Goal: Complete application form: Complete application form

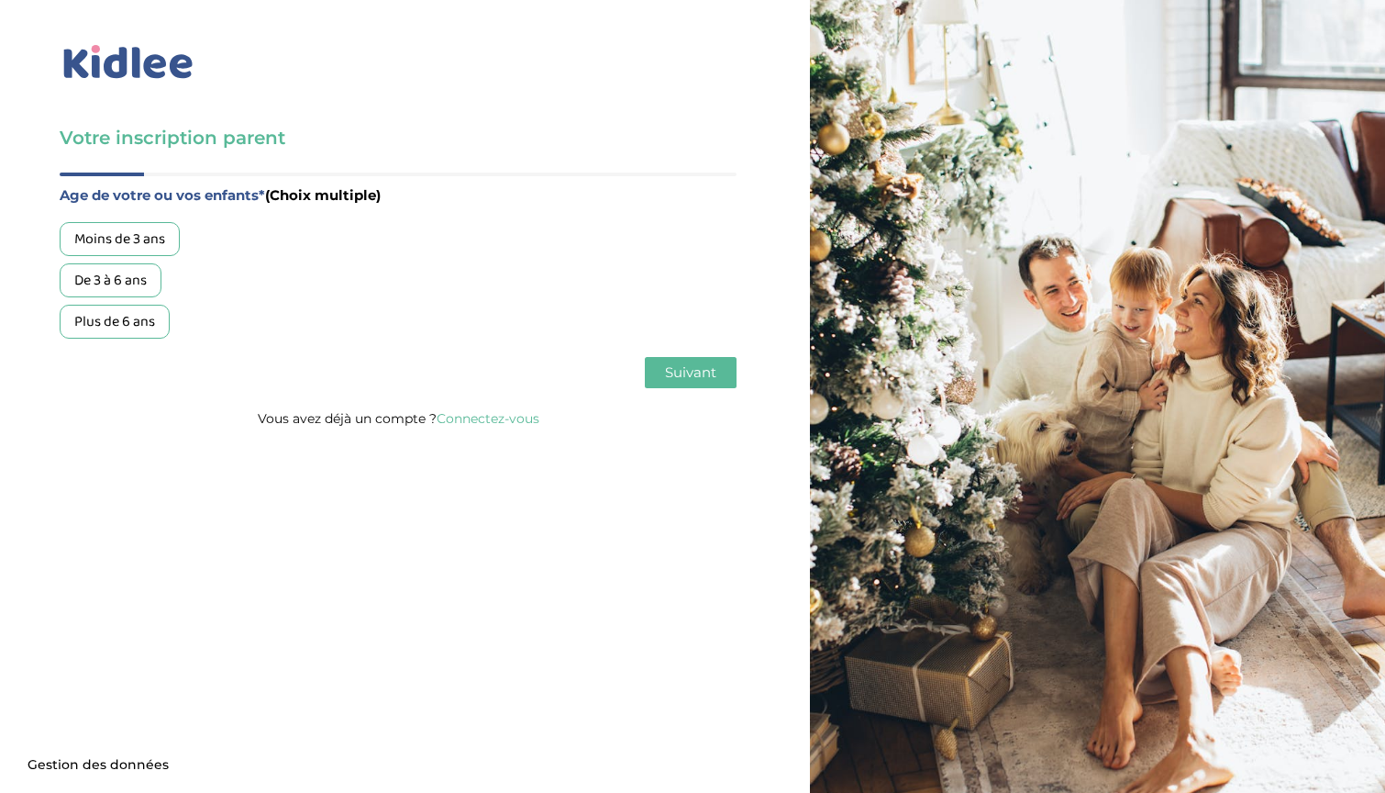
click at [136, 276] on div "De 3 à 6 ans" at bounding box center [111, 280] width 102 height 34
click at [693, 361] on button "Suivant" at bounding box center [691, 372] width 92 height 31
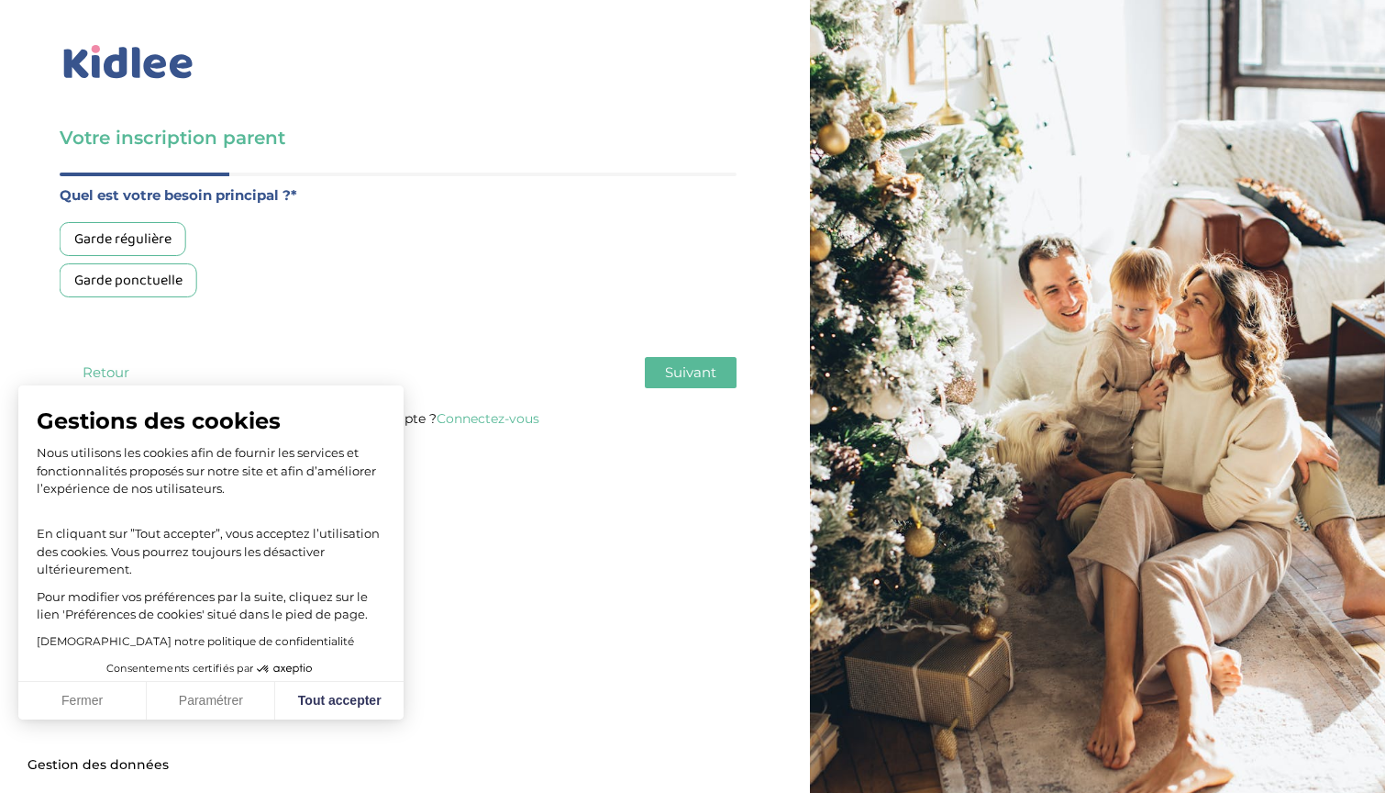
click at [166, 229] on div "Garde régulière" at bounding box center [123, 239] width 127 height 34
click at [356, 682] on button "Tout accepter" at bounding box center [339, 701] width 128 height 39
checkbox input "true"
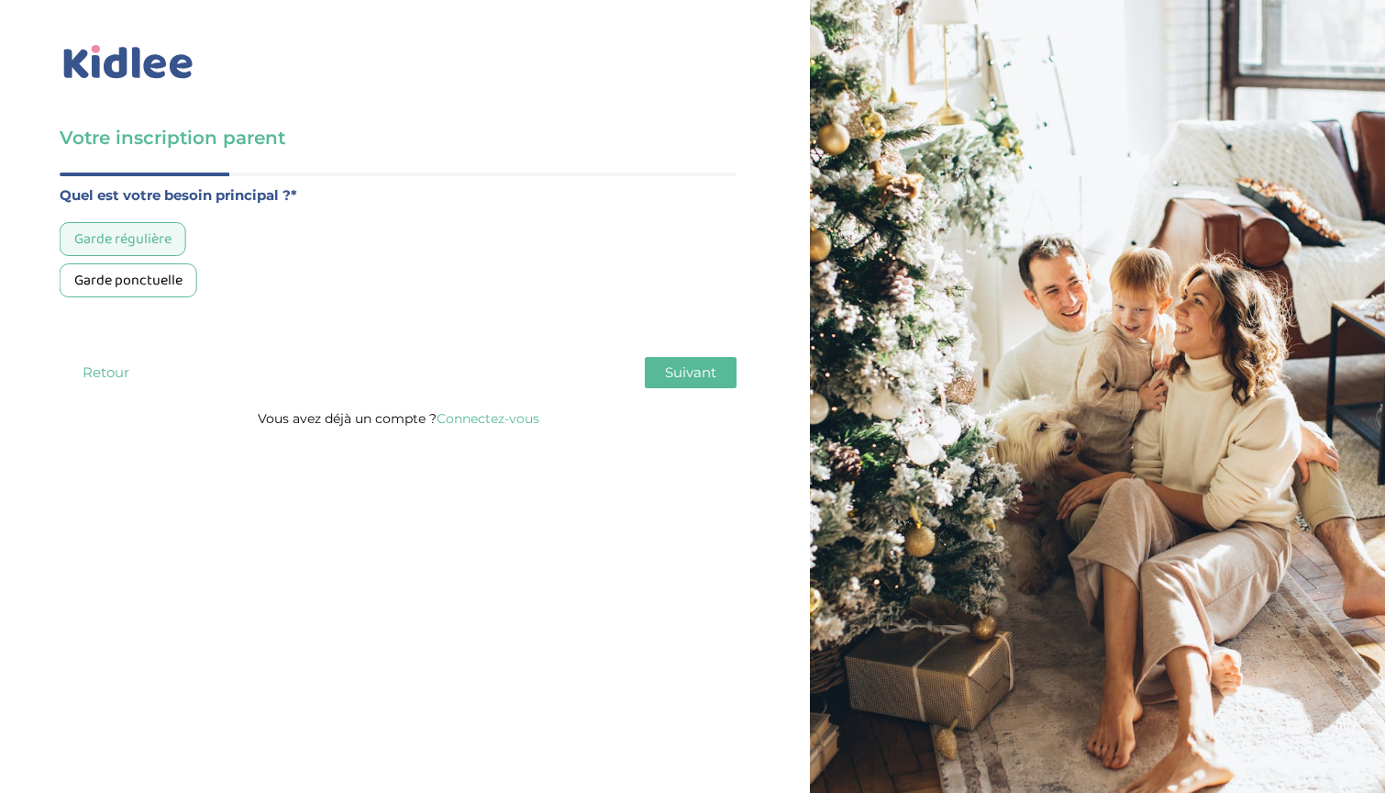
click at [695, 391] on div "Age de votre ou vos enfants* (Choix multiple) Moins de 3 ans De 3 à 6 ans Plus …" at bounding box center [398, 289] width 677 height 234
click at [690, 376] on span "Suivant" at bounding box center [690, 371] width 51 height 17
click at [151, 280] on div "Entre 30 et 50h/mois" at bounding box center [140, 280] width 160 height 34
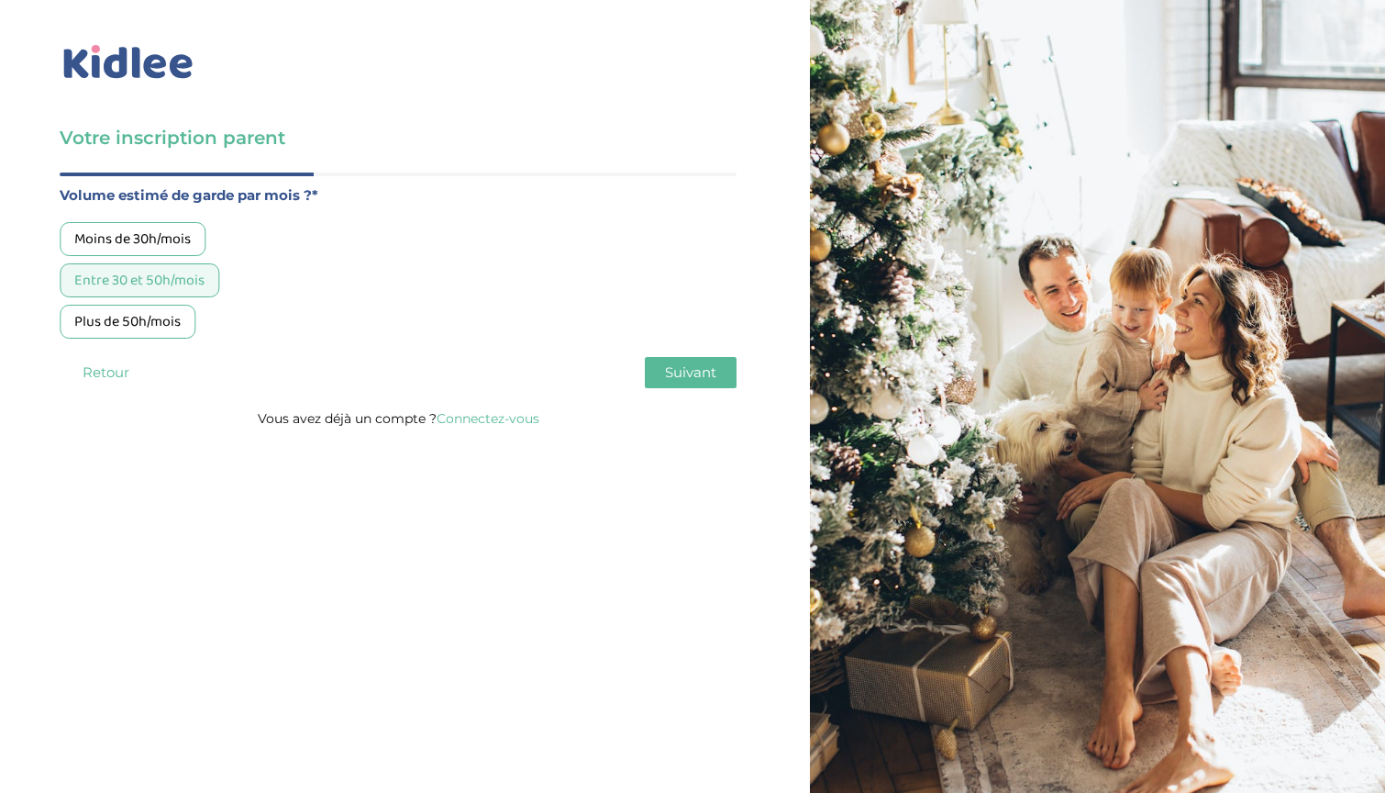
click at [677, 373] on span "Suivant" at bounding box center [690, 371] width 51 height 17
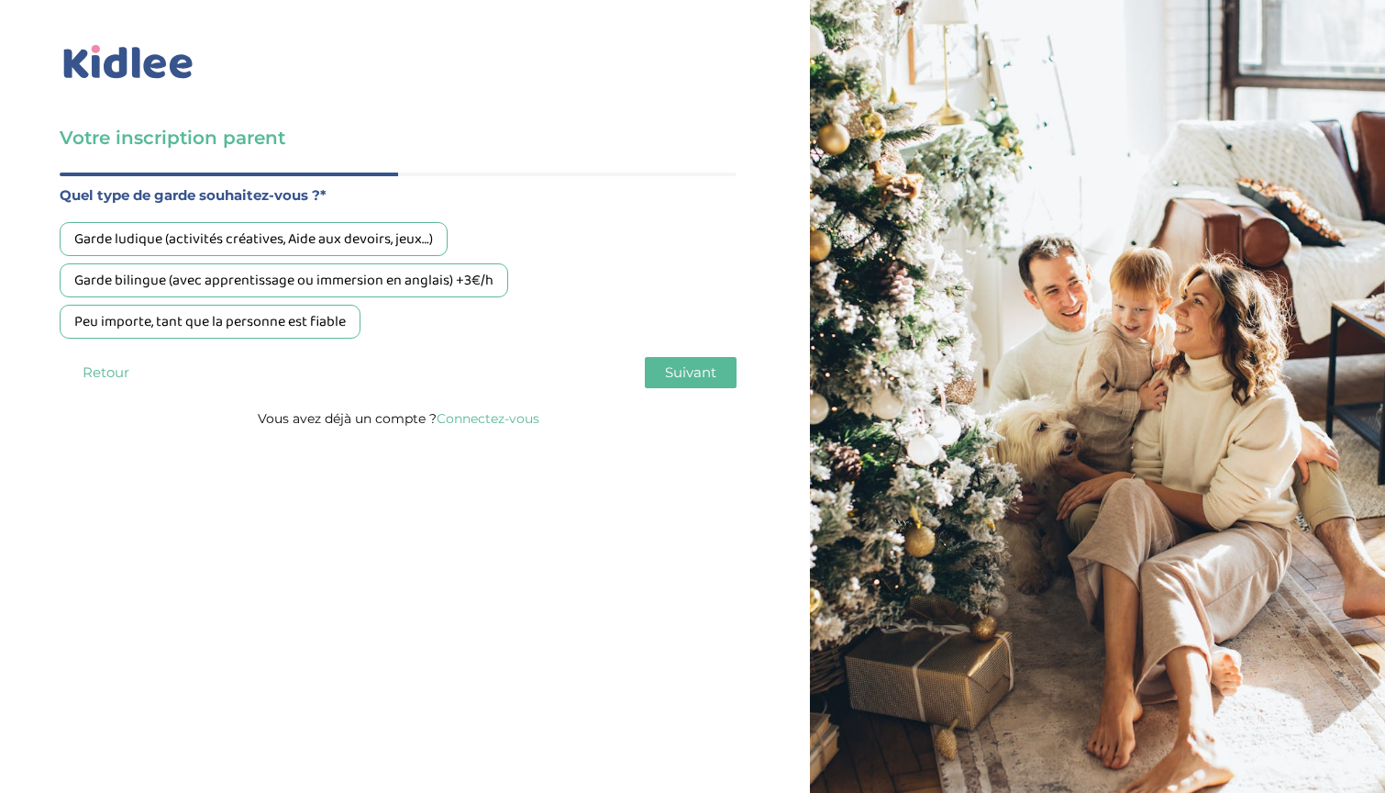
click at [327, 228] on div "Garde ludique (activités créatives, Aide aux devoirs, jeux…)" at bounding box center [254, 239] width 388 height 34
click at [327, 278] on div "Garde bilingue (avec apprentissage ou immersion en anglais) +3€/h" at bounding box center [284, 280] width 449 height 34
click at [299, 228] on div "Garde ludique (activités créatives, Aide aux devoirs, jeux…)" at bounding box center [254, 239] width 388 height 34
click at [292, 321] on div "Peu importe, tant que la personne est fiable" at bounding box center [210, 322] width 301 height 34
click at [705, 362] on button "Suivant" at bounding box center [691, 372] width 92 height 31
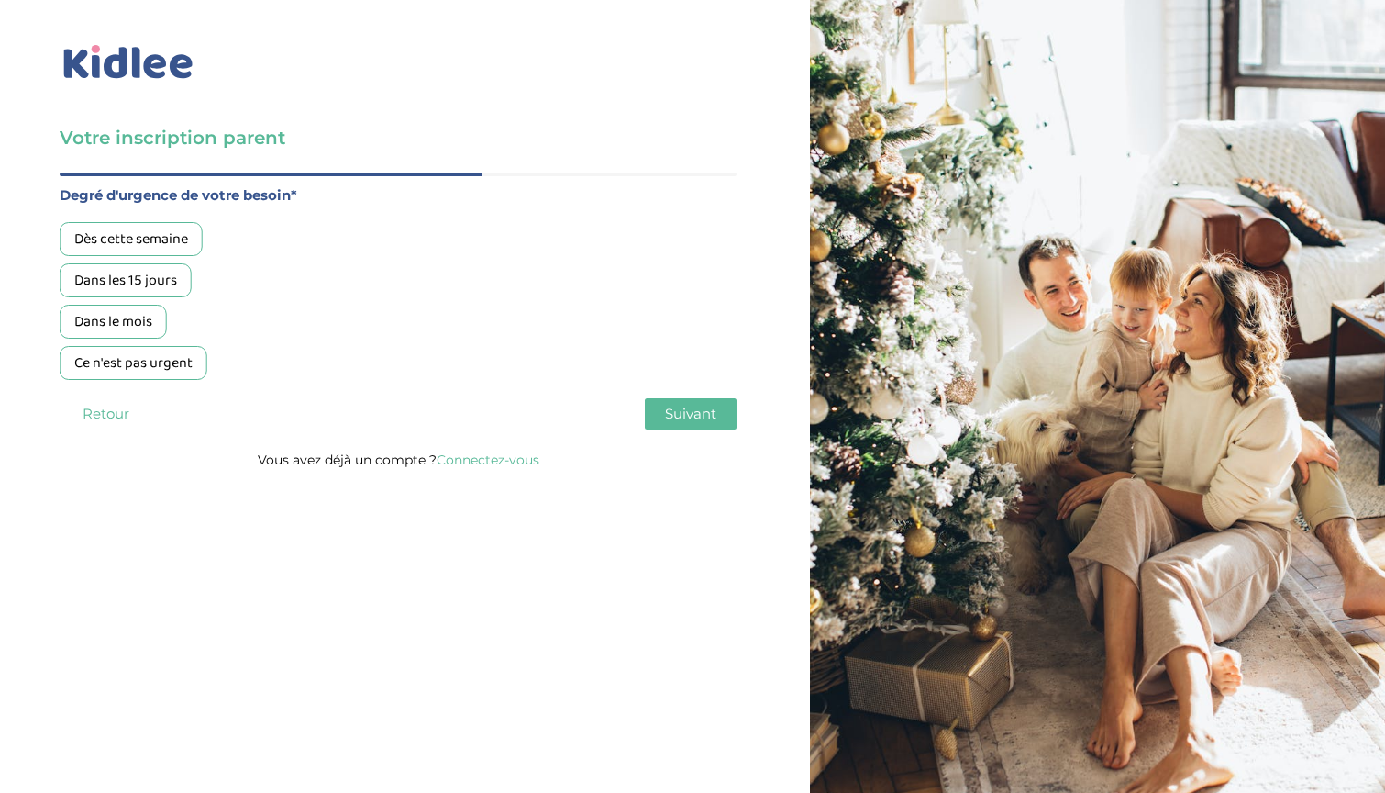
click at [156, 272] on div "Dans les 15 jours" at bounding box center [126, 280] width 132 height 34
click at [678, 407] on span "Suivant" at bounding box center [690, 413] width 51 height 17
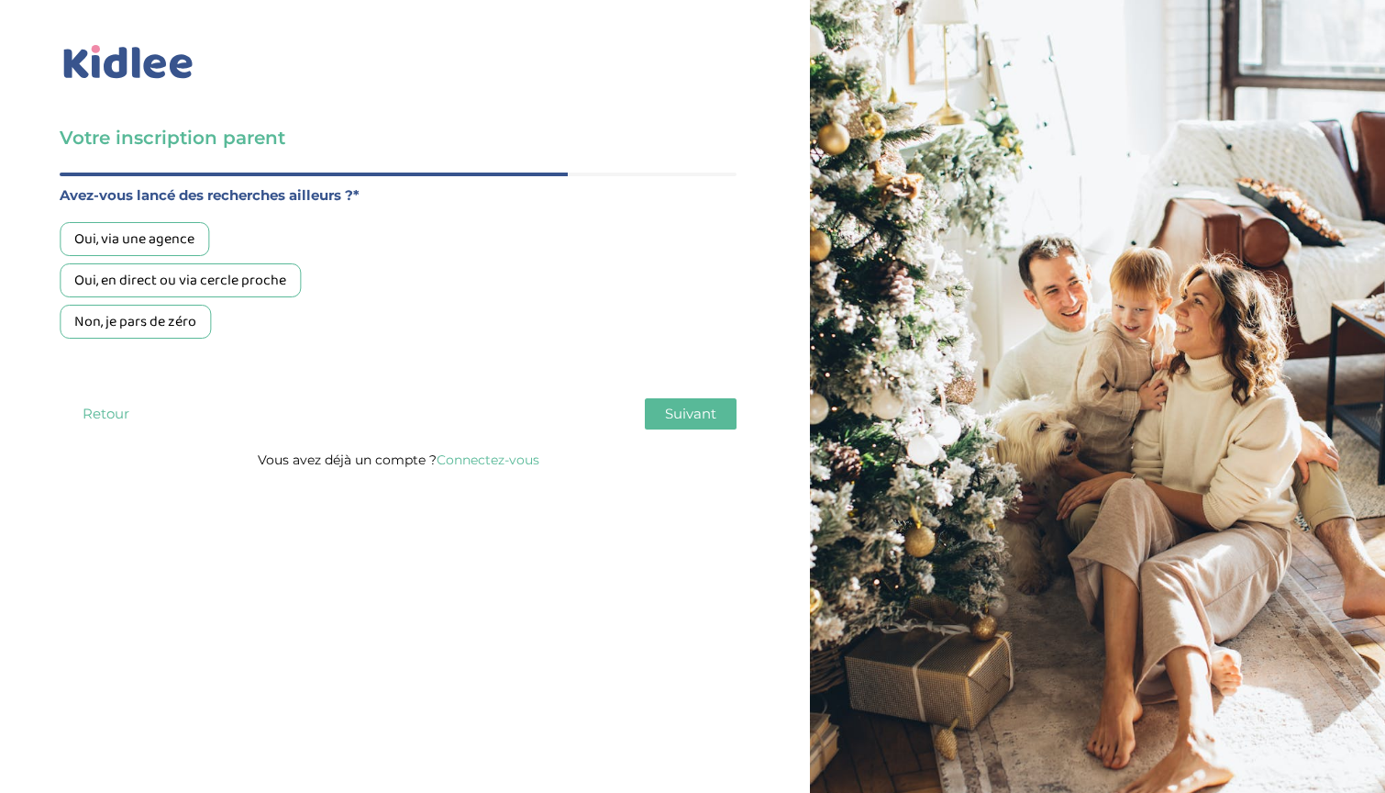
click at [134, 288] on div "Oui, en direct ou via cercle proche" at bounding box center [180, 280] width 241 height 34
click at [123, 244] on div "Oui, via une agence" at bounding box center [135, 239] width 150 height 34
click at [150, 290] on div "Oui, en direct ou via cercle proche" at bounding box center [180, 280] width 241 height 34
click at [680, 421] on span "Suivant" at bounding box center [690, 413] width 51 height 17
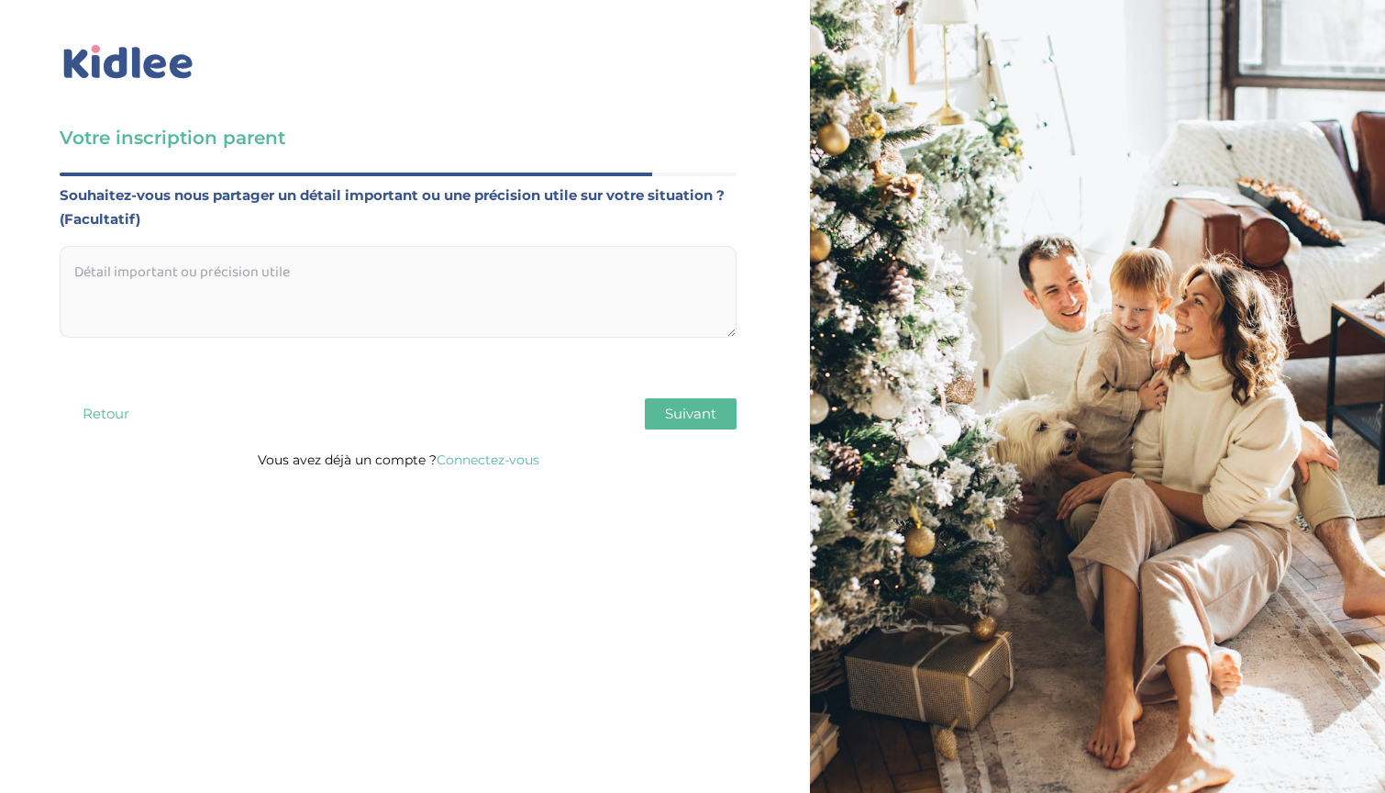
click at [480, 268] on textarea at bounding box center [398, 292] width 677 height 92
paste textarea "Je recherche un.E baby-sitter pour les sorties de la maternelle de mon fils (3 …"
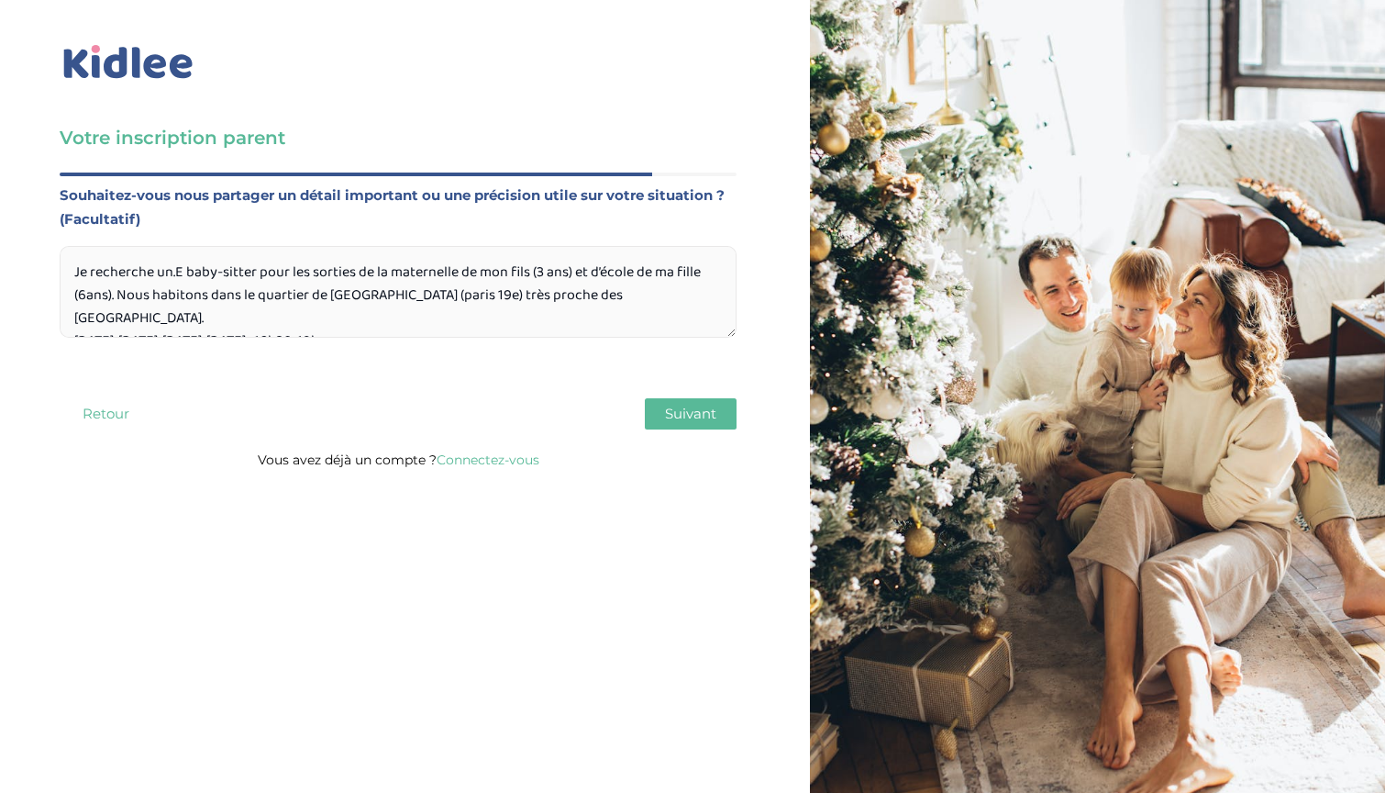
click at [177, 272] on textarea "Je recherche un.E baby-sitter pour les sorties de la maternelle de mon fils (3 …" at bounding box center [398, 292] width 677 height 92
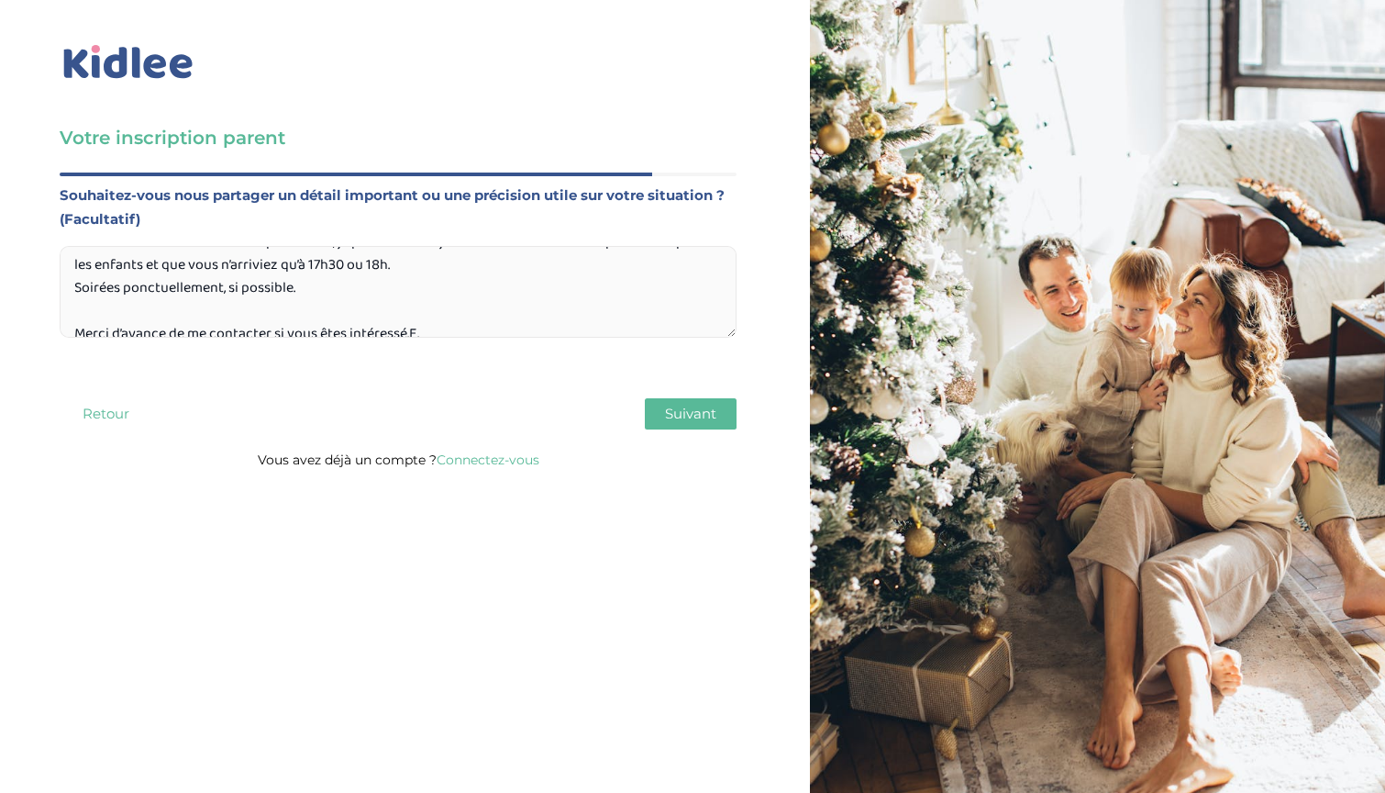
scroll to position [144, 0]
click at [415, 311] on textarea "Je recherche une baby-sitter pour les sorties de la maternelle de mon fils (3 a…" at bounding box center [398, 292] width 677 height 92
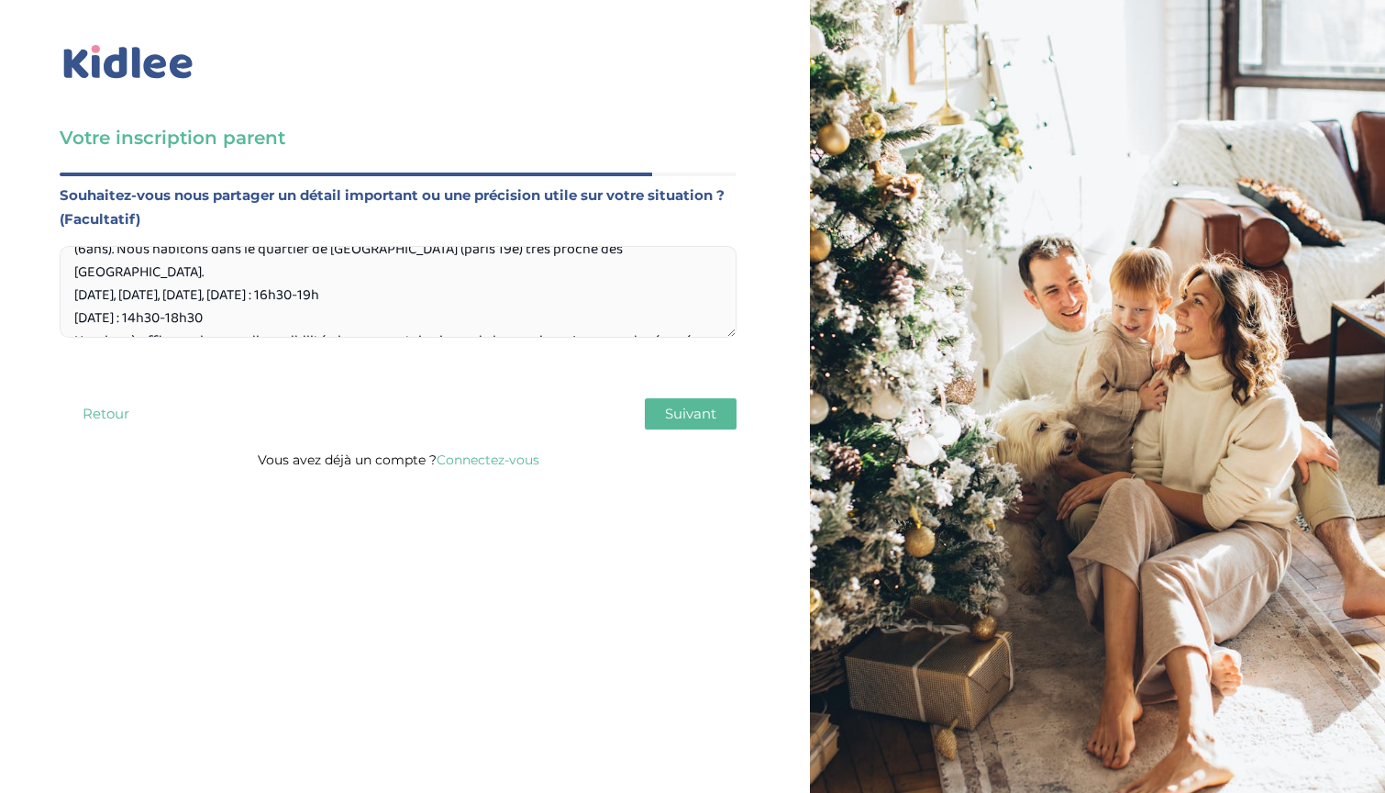
scroll to position [0, 0]
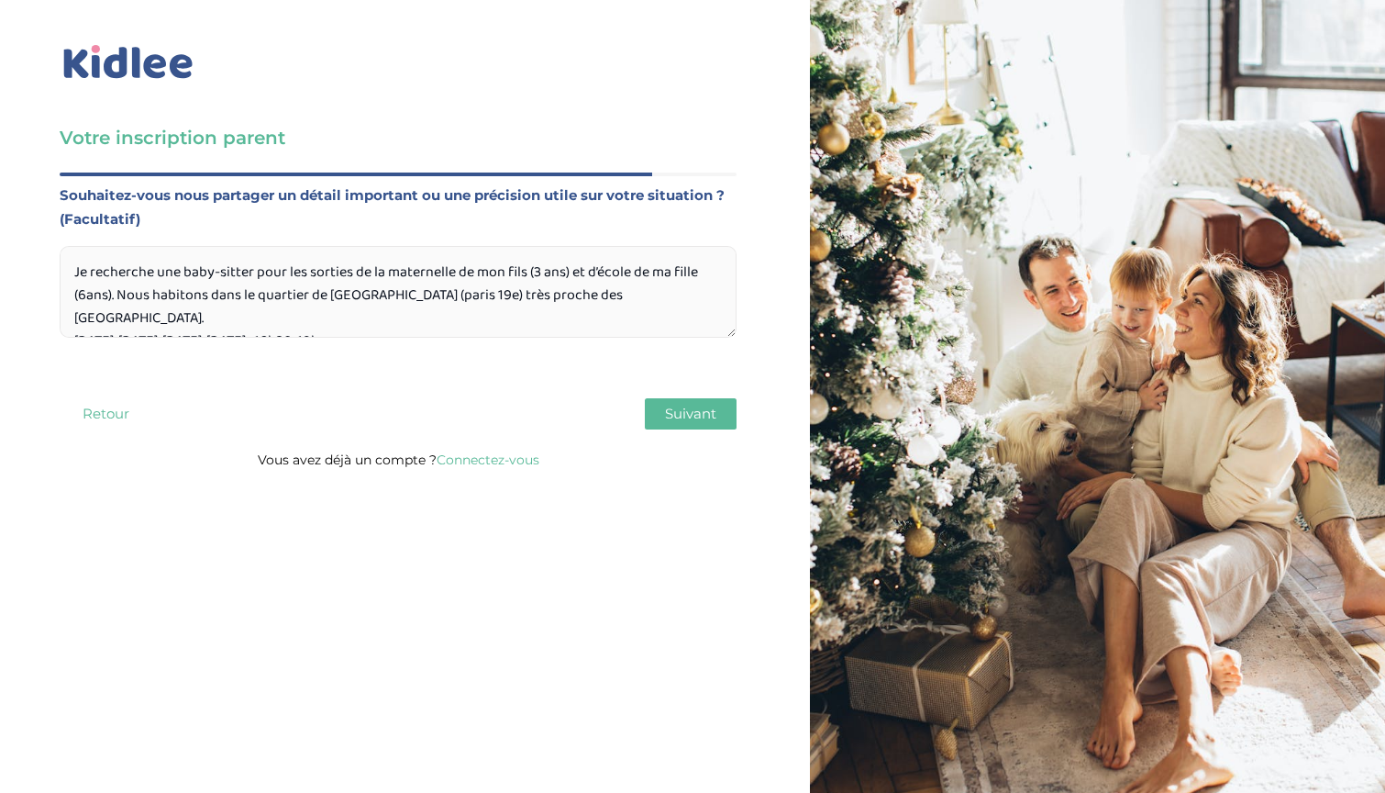
click at [361, 305] on textarea "Je recherche une baby-sitter pour les sorties de la maternelle de mon fils (3 a…" at bounding box center [398, 292] width 677 height 92
click at [359, 317] on textarea "Je recherche une baby-sitter pour les sorties de la maternelle de mon fils (3 a…" at bounding box center [398, 292] width 677 height 92
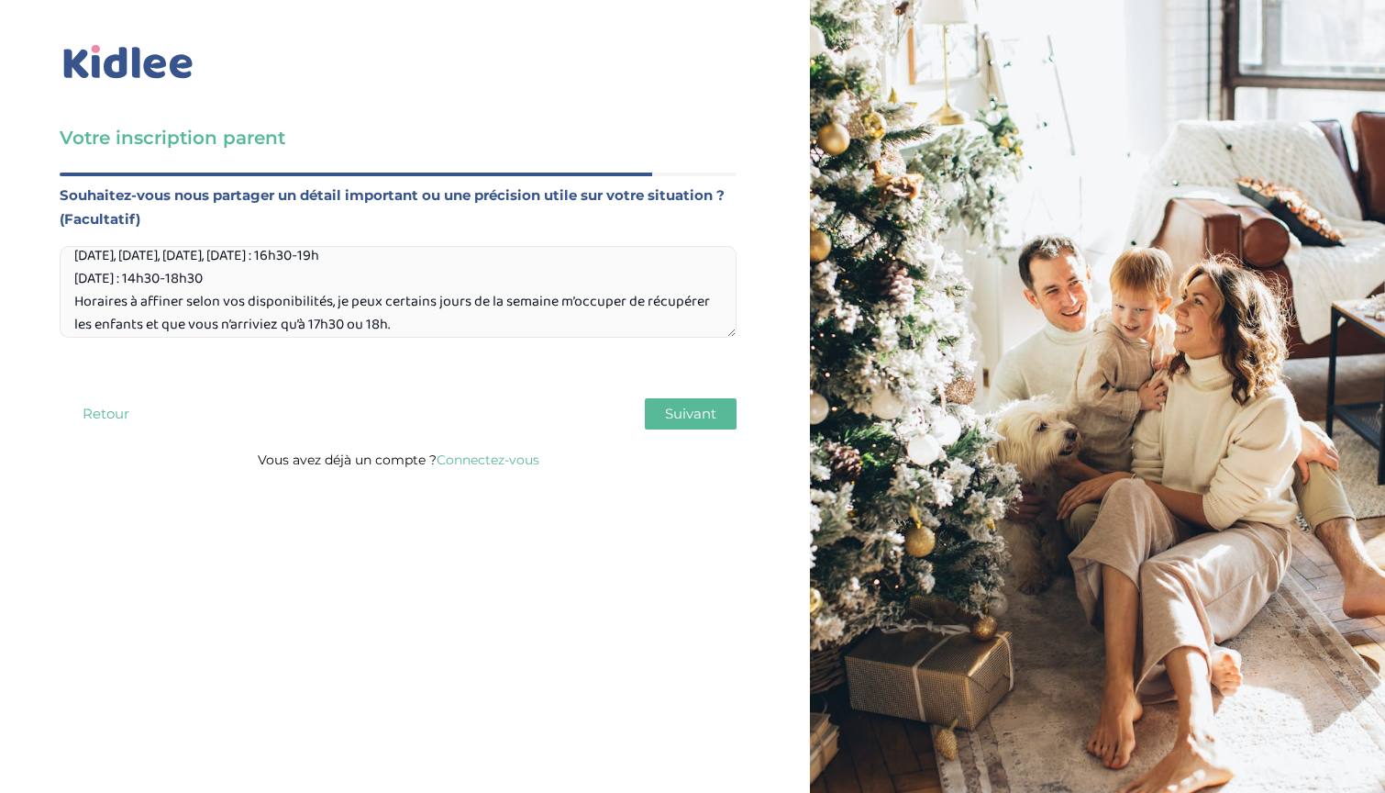
scroll to position [87, 0]
click at [321, 273] on textarea "Je recherche une baby-sitter pour les sorties de la maternelle de mon fils (3 a…" at bounding box center [398, 292] width 677 height 92
click at [433, 277] on textarea "Je recherche une baby-sitter pour les sorties de la maternelle de mon fils (3 a…" at bounding box center [398, 292] width 677 height 92
click at [417, 292] on textarea "Je recherche une baby-sitter pour les sorties de la maternelle de mon fils (3 a…" at bounding box center [398, 292] width 677 height 92
type textarea "Je recherche une baby-sitter pour les sorties de la maternelle de mon fils (3 a…"
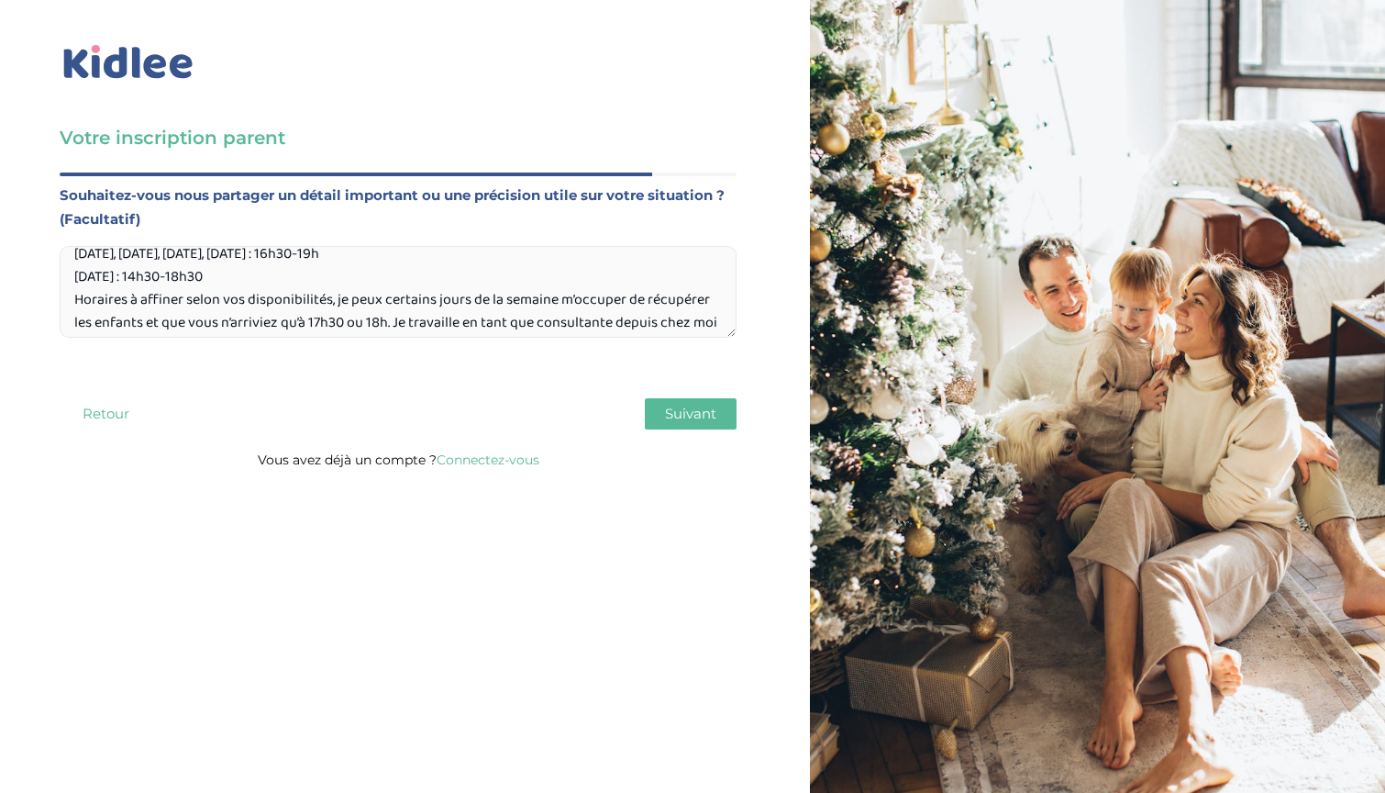
click at [688, 419] on span "Suivant" at bounding box center [690, 413] width 51 height 17
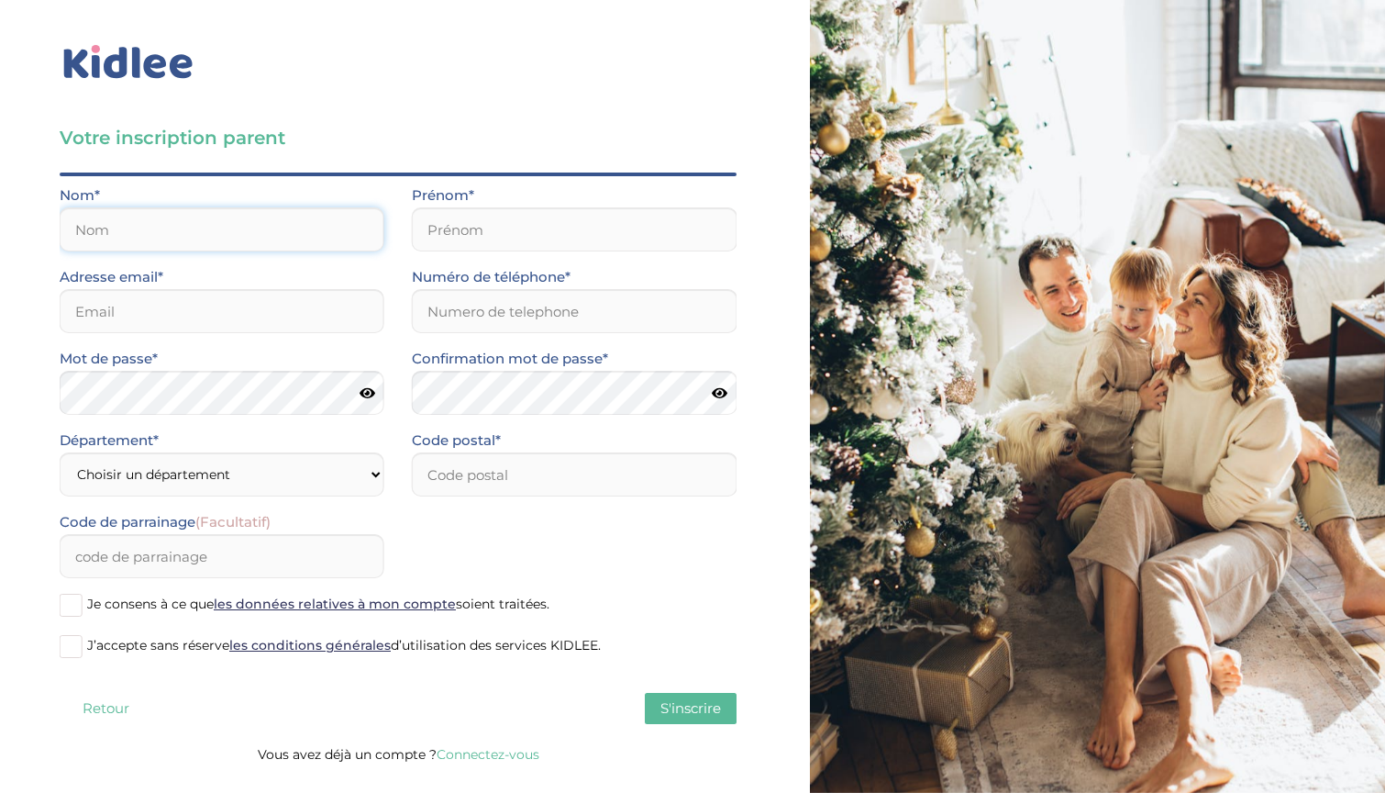
click at [357, 238] on input "text" at bounding box center [222, 229] width 325 height 44
click at [356, 229] on input "text" at bounding box center [222, 229] width 325 height 44
type input "de Croix"
type input "Mathilde"
type input "mathilde.de.croix@gmail.com"
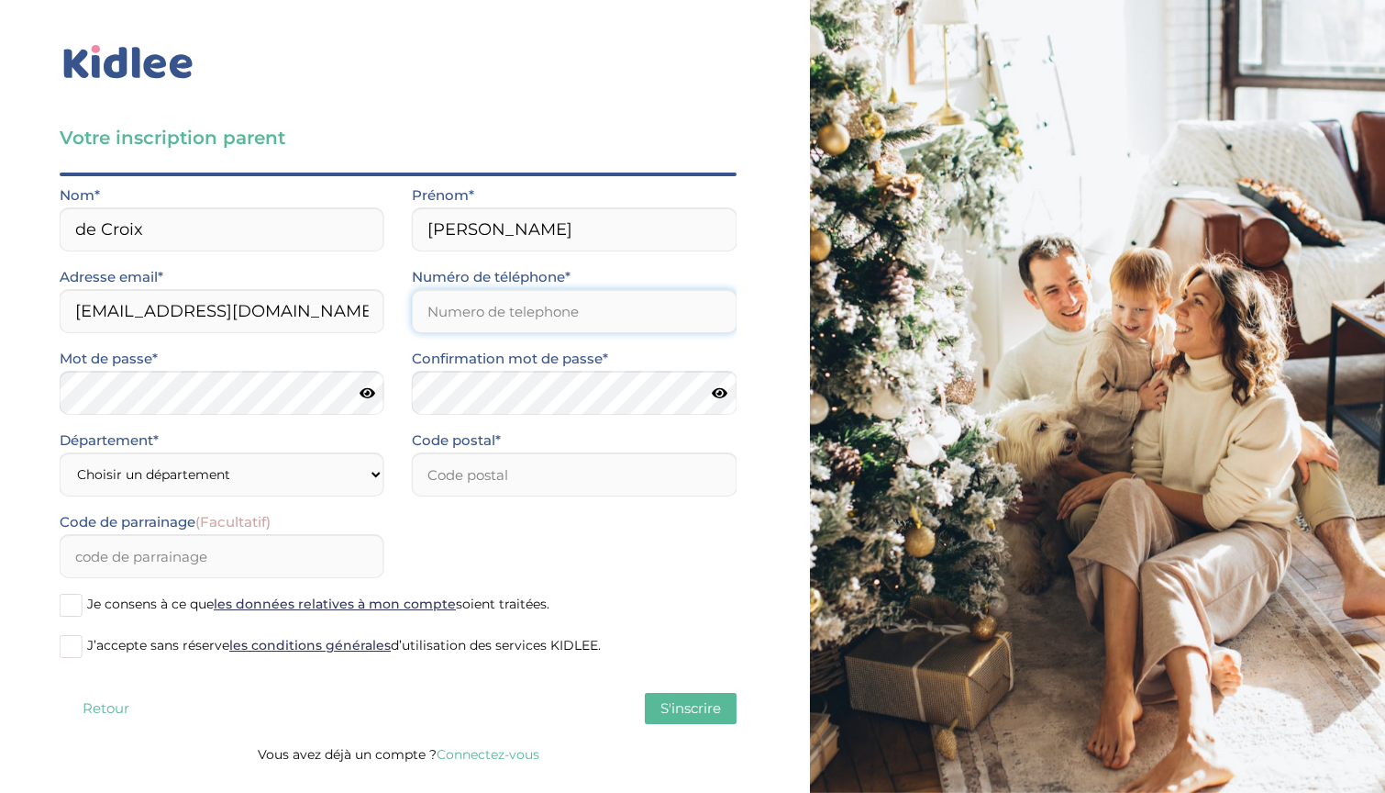
type input "0177106325"
type input "75019"
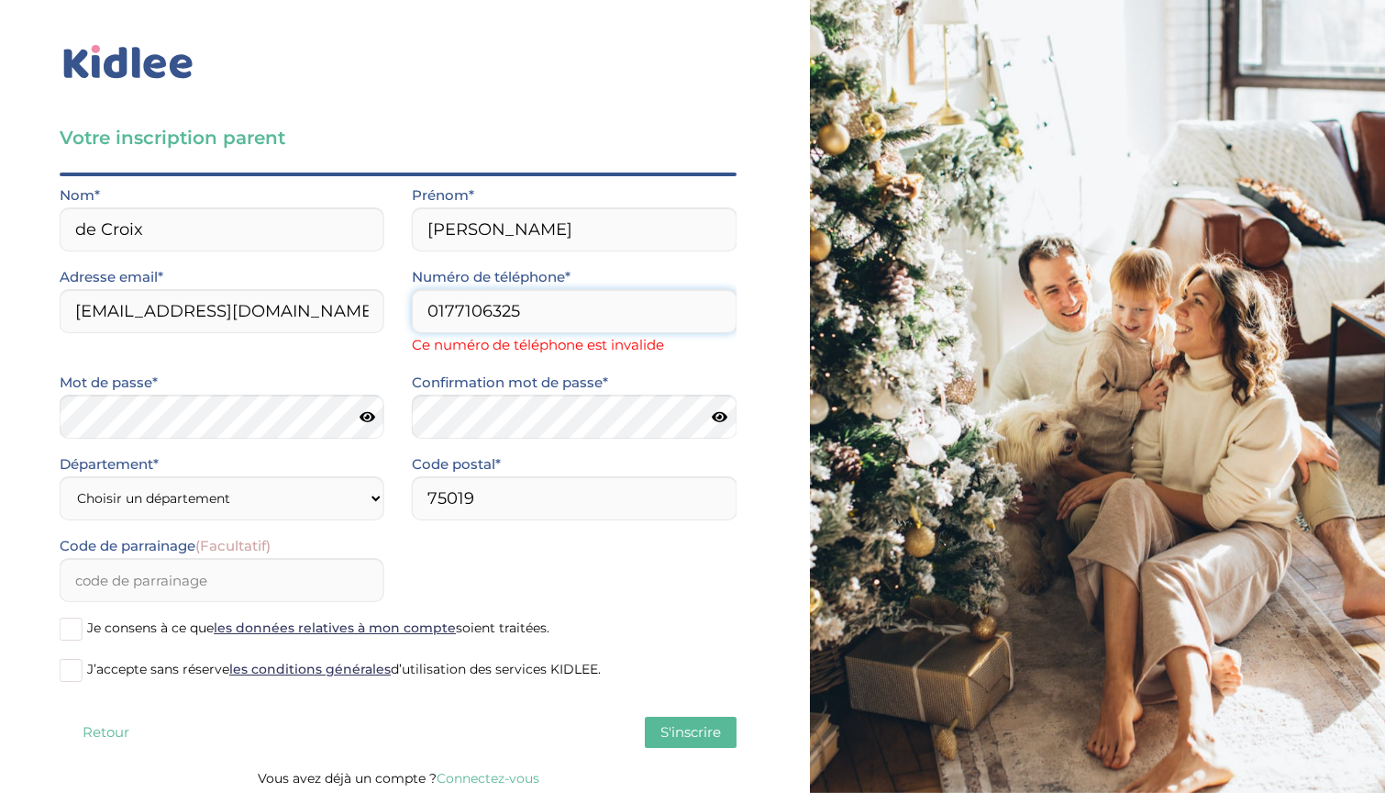
click at [481, 304] on input "0177106325" at bounding box center [574, 311] width 325 height 44
type input "0684241596"
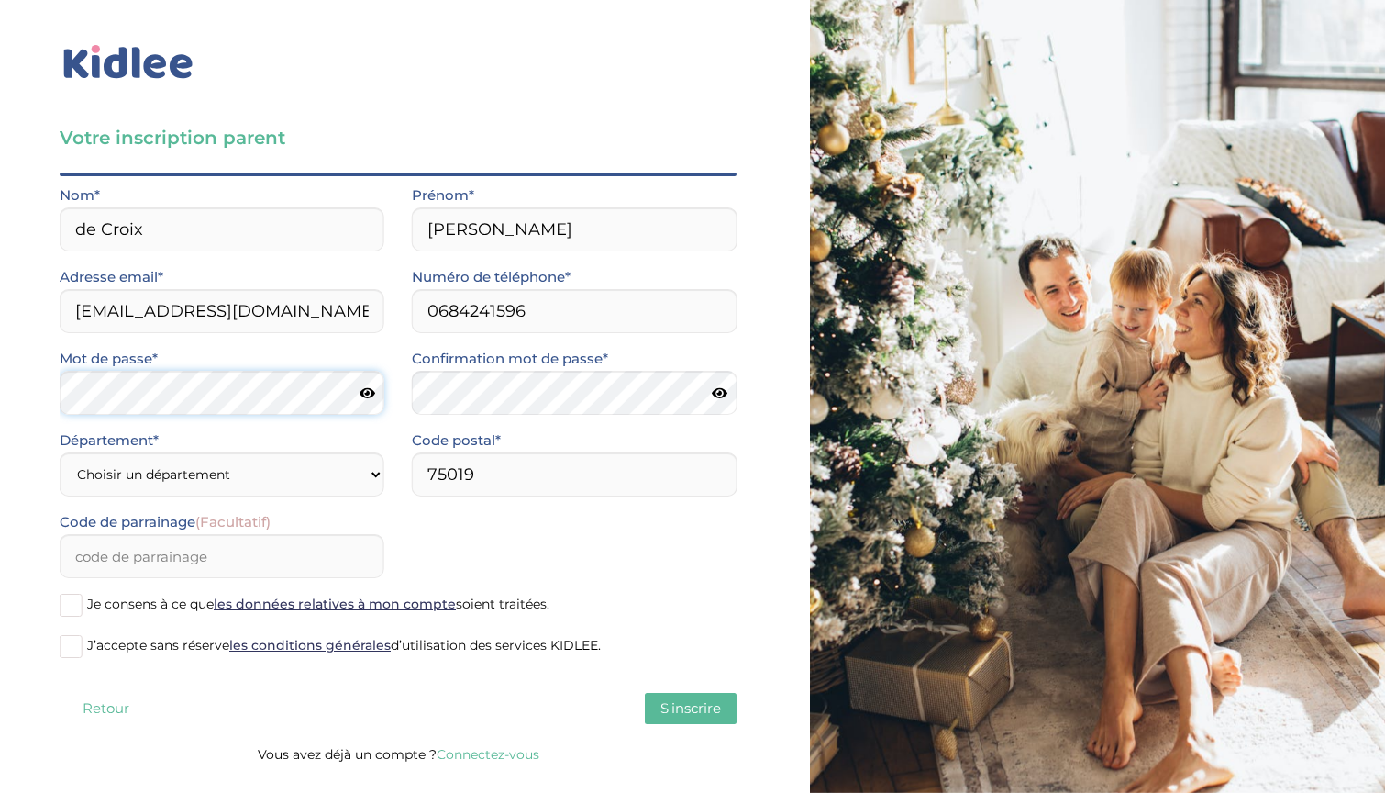
click at [208, 427] on div "Mot de passe*" at bounding box center [222, 388] width 352 height 82
click at [594, 570] on div "Code de parrainage (Facultatif)" at bounding box center [398, 551] width 705 height 82
select select "75"
click at [202, 552] on input "Code de parrainage (Facultatif)" at bounding box center [222, 556] width 325 height 44
click at [522, 556] on div "Code de parrainage (Facultatif)" at bounding box center [398, 551] width 705 height 82
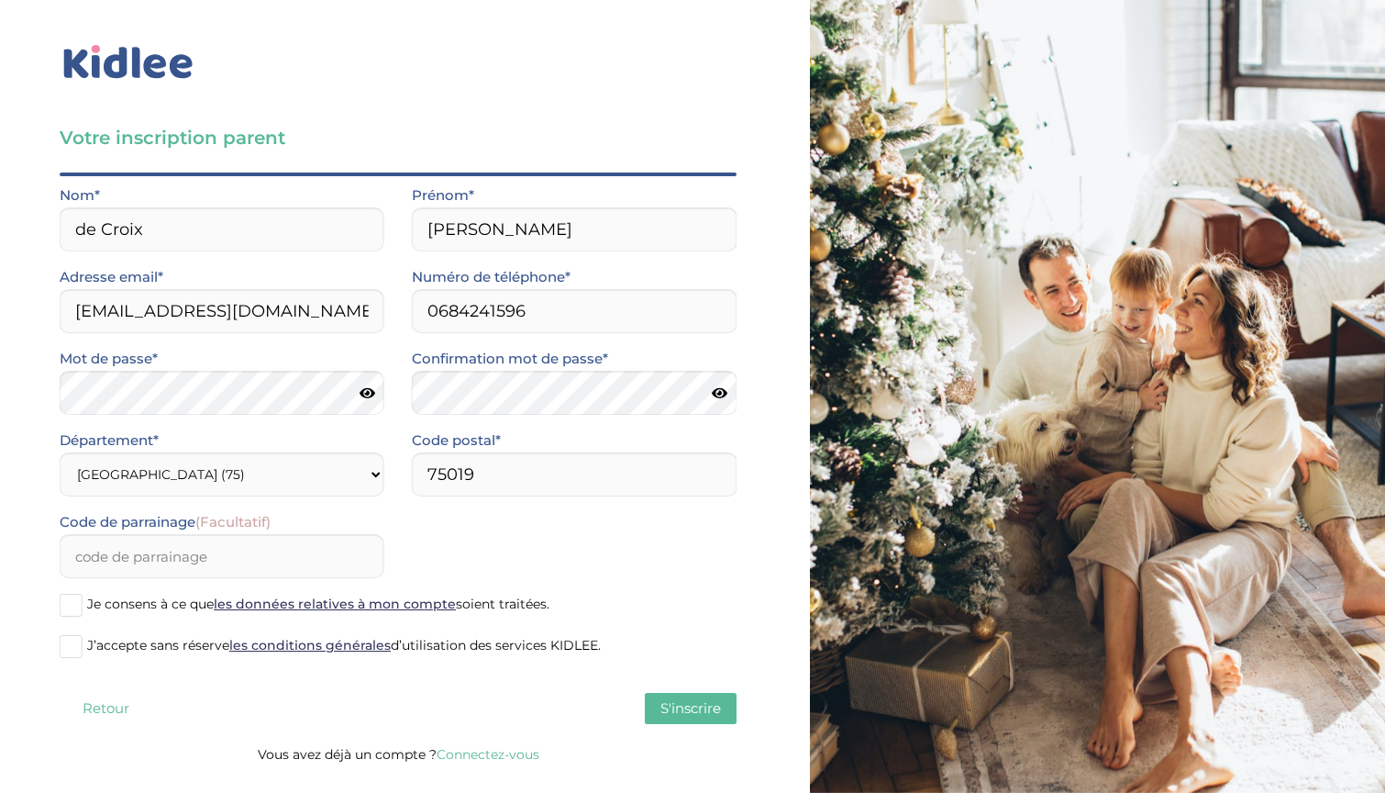
scroll to position [0, 0]
click at [67, 606] on span at bounding box center [71, 605] width 23 height 23
click at [0, 0] on input "Je consens à ce que les données relatives à mon compte soient traitées." at bounding box center [0, 0] width 0 height 0
click at [77, 647] on span at bounding box center [71, 646] width 23 height 23
click at [0, 0] on input "J’accepte sans réserve les conditions générales d’utilisation des services KIDL…" at bounding box center [0, 0] width 0 height 0
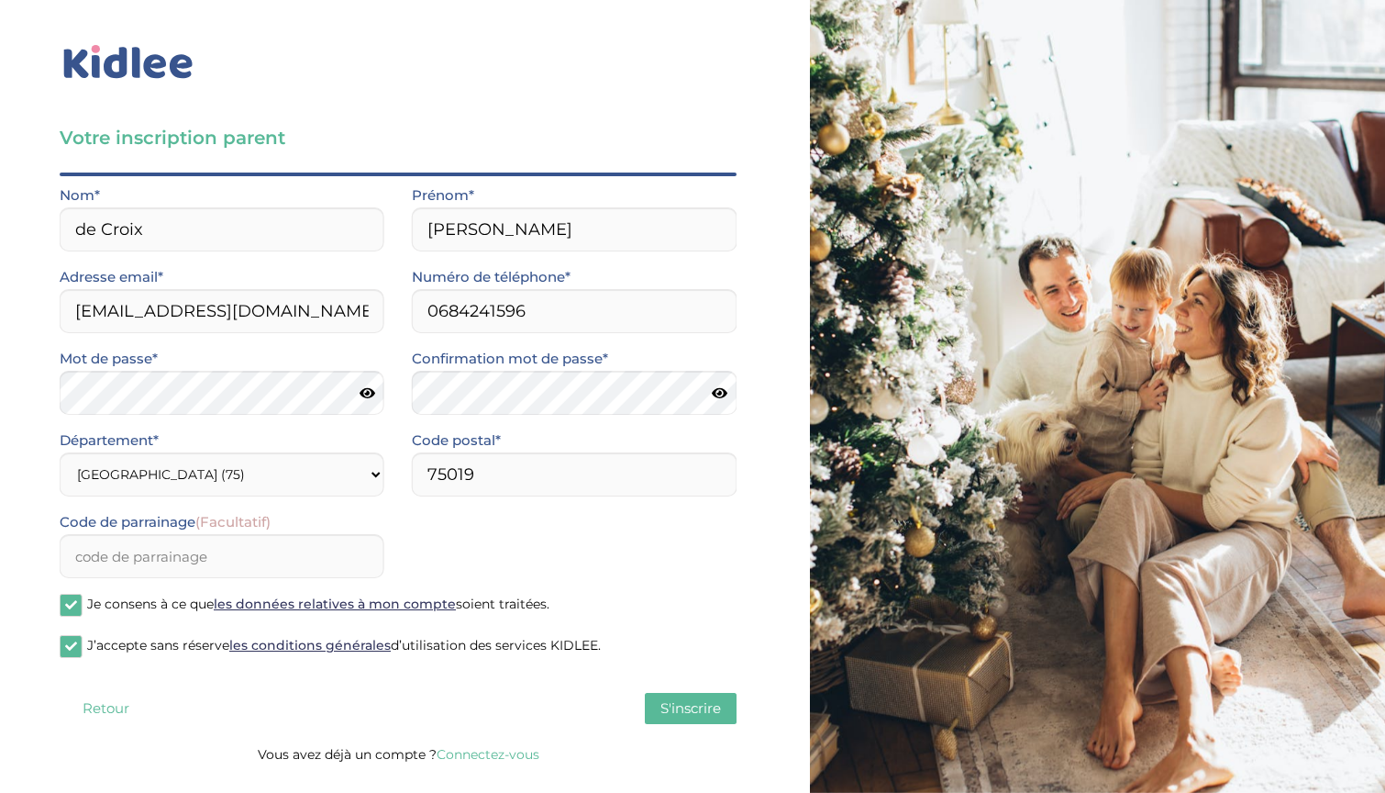
click at [691, 705] on span "S'inscrire" at bounding box center [690, 707] width 61 height 17
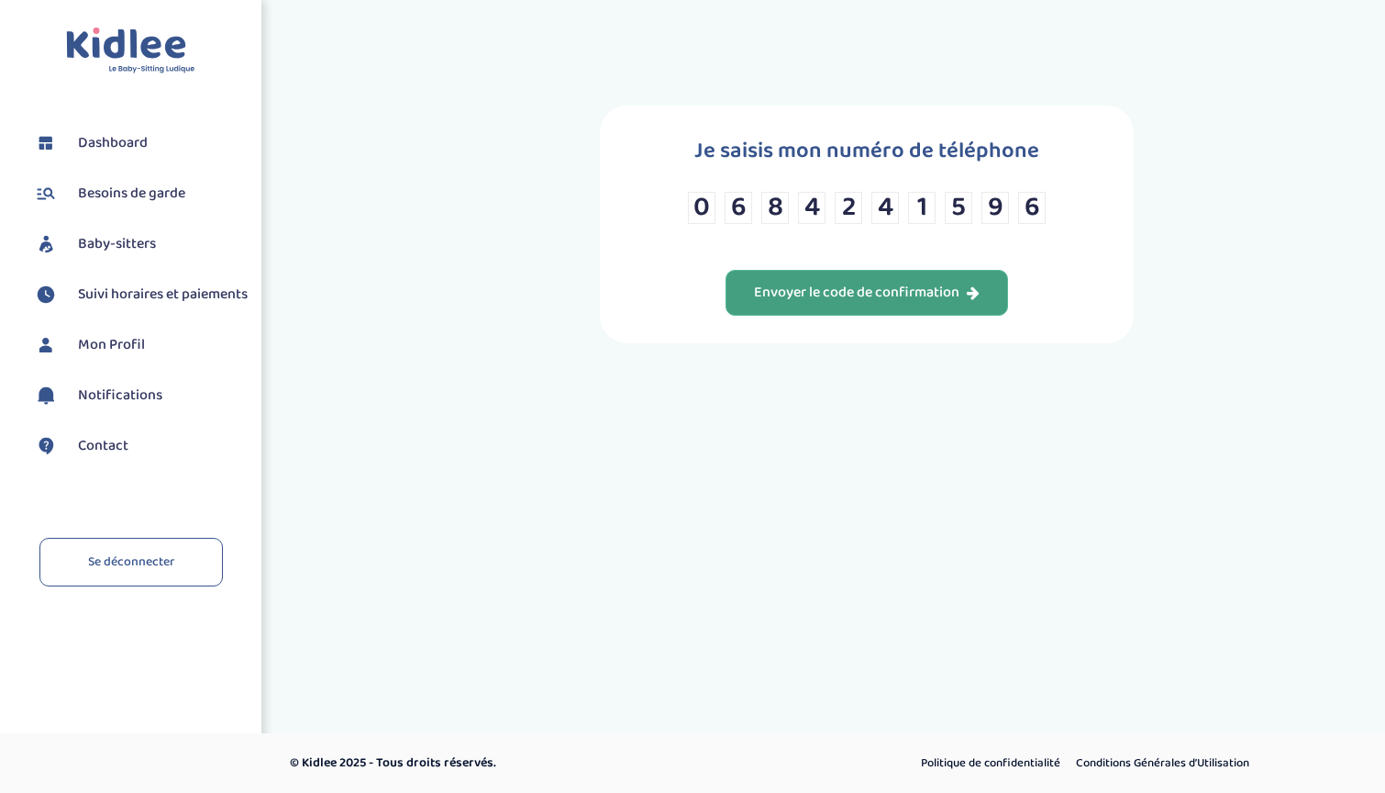
click at [856, 304] on div "Envoyer le code de confirmation" at bounding box center [867, 293] width 226 height 21
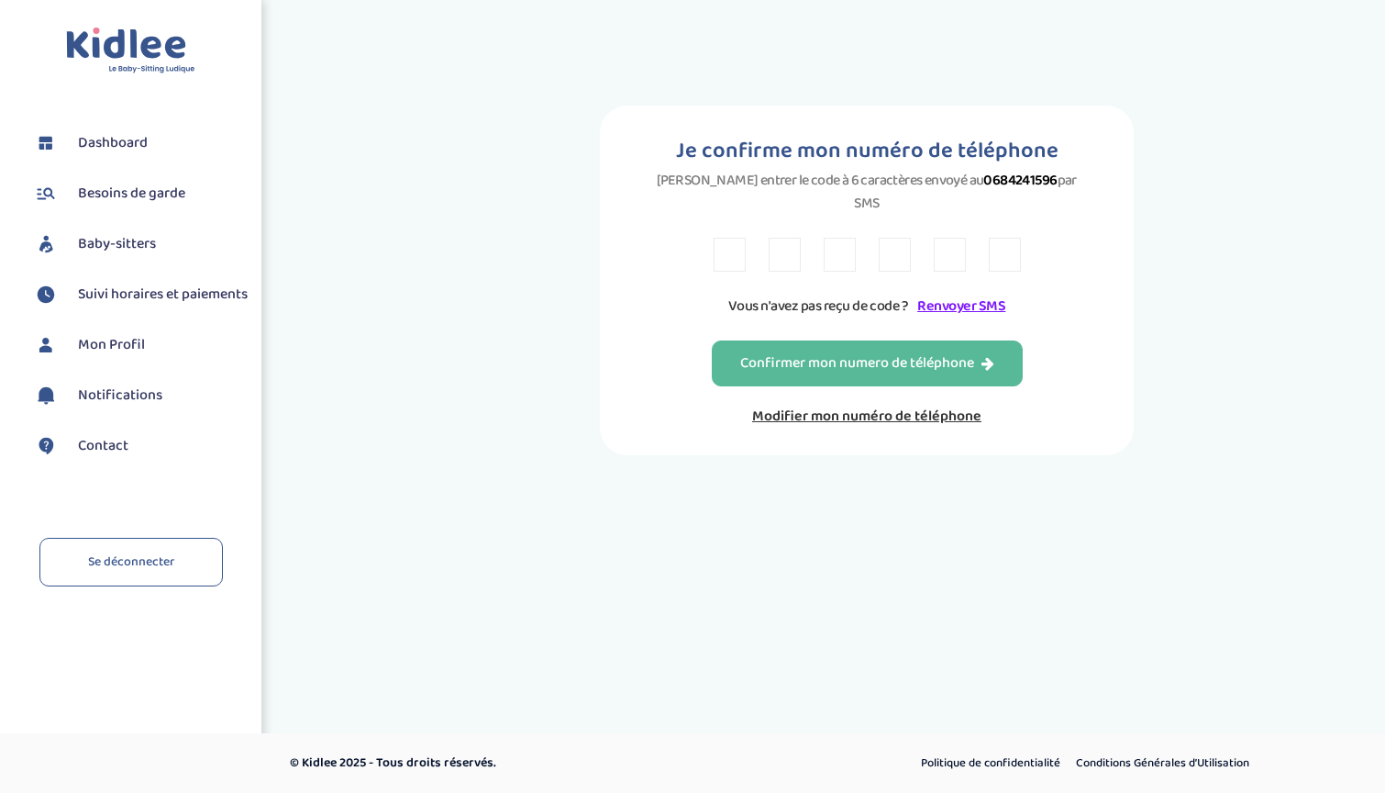
click at [727, 244] on input "text" at bounding box center [730, 255] width 32 height 34
type input "5"
type input "2"
type input "A"
type input "K"
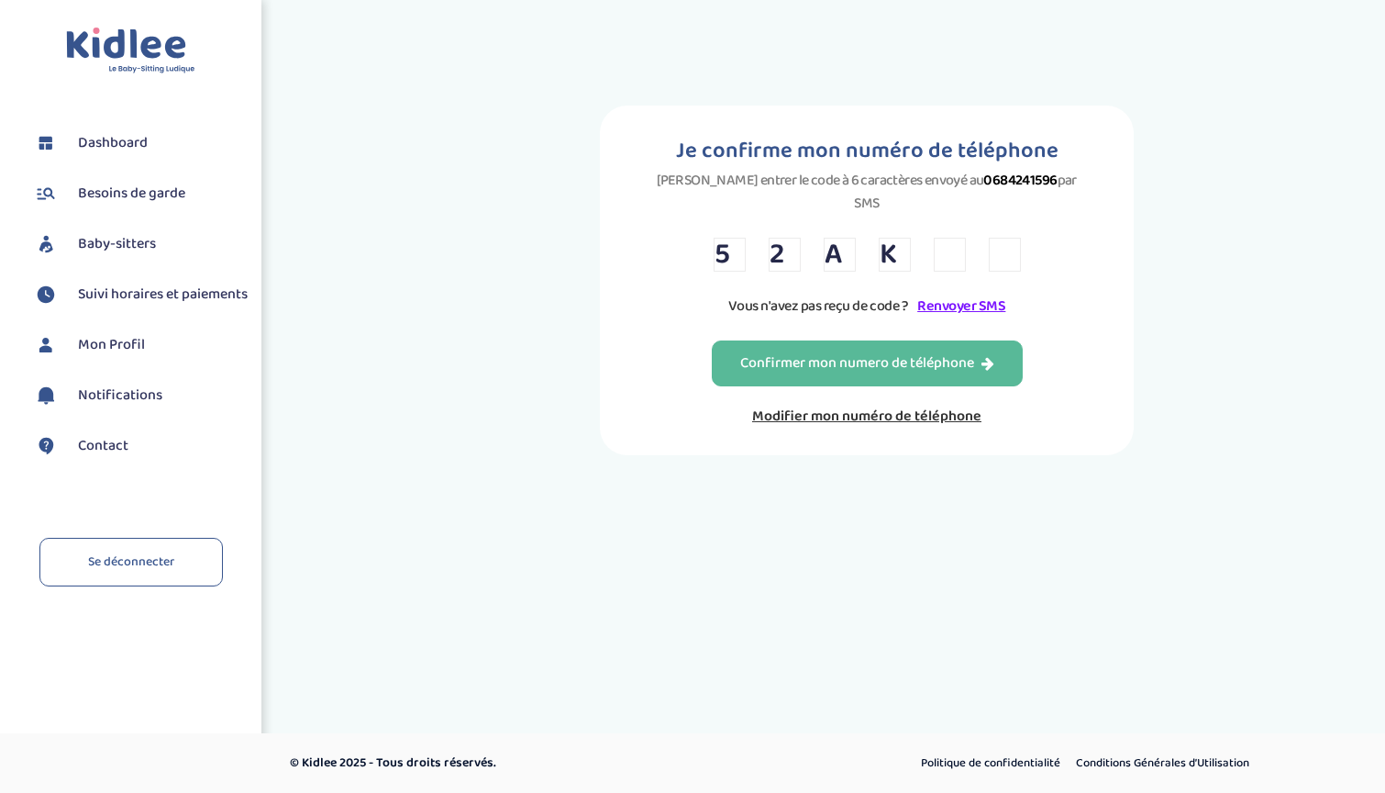
type input "4"
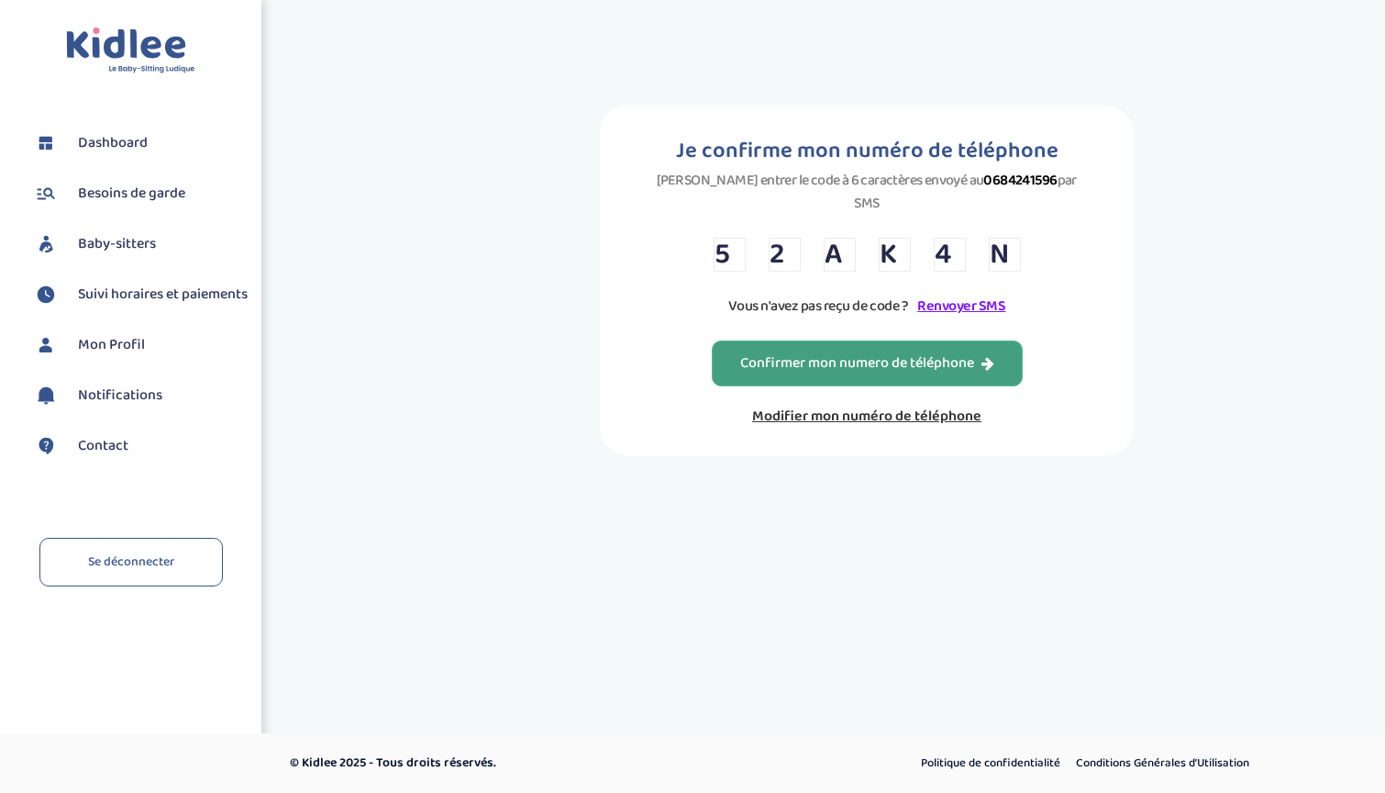
type input "N"
click at [874, 368] on button "Confirmer mon numero de téléphone" at bounding box center [867, 363] width 311 height 46
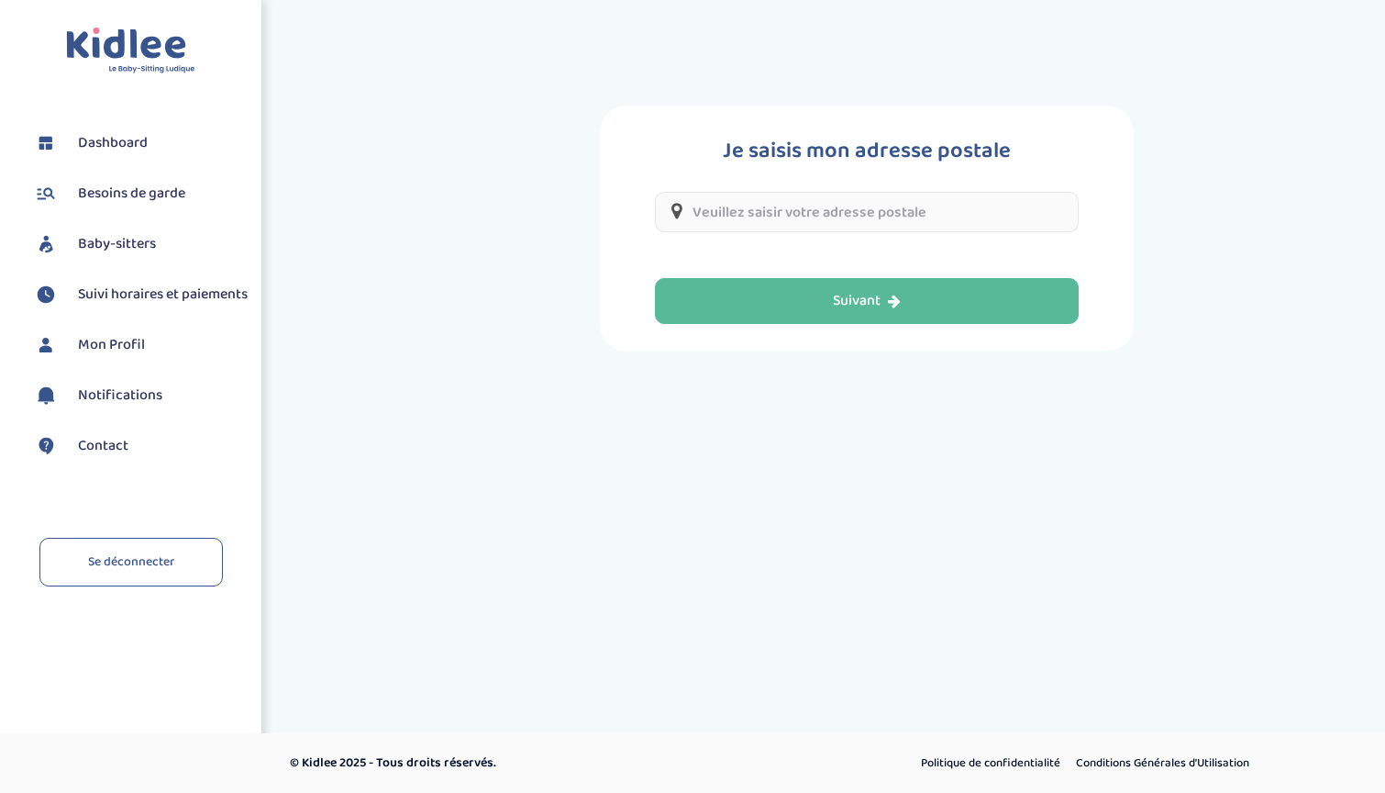
click at [858, 220] on input "text" at bounding box center [867, 212] width 424 height 40
click at [810, 205] on input "[STREET_ADDRESS]" at bounding box center [867, 212] width 424 height 40
drag, startPoint x: 829, startPoint y: 211, endPoint x: 704, endPoint y: 216, distance: 125.8
click at [704, 216] on input "1 Passage du Plateau, 75019 Paris, France" at bounding box center [867, 212] width 424 height 40
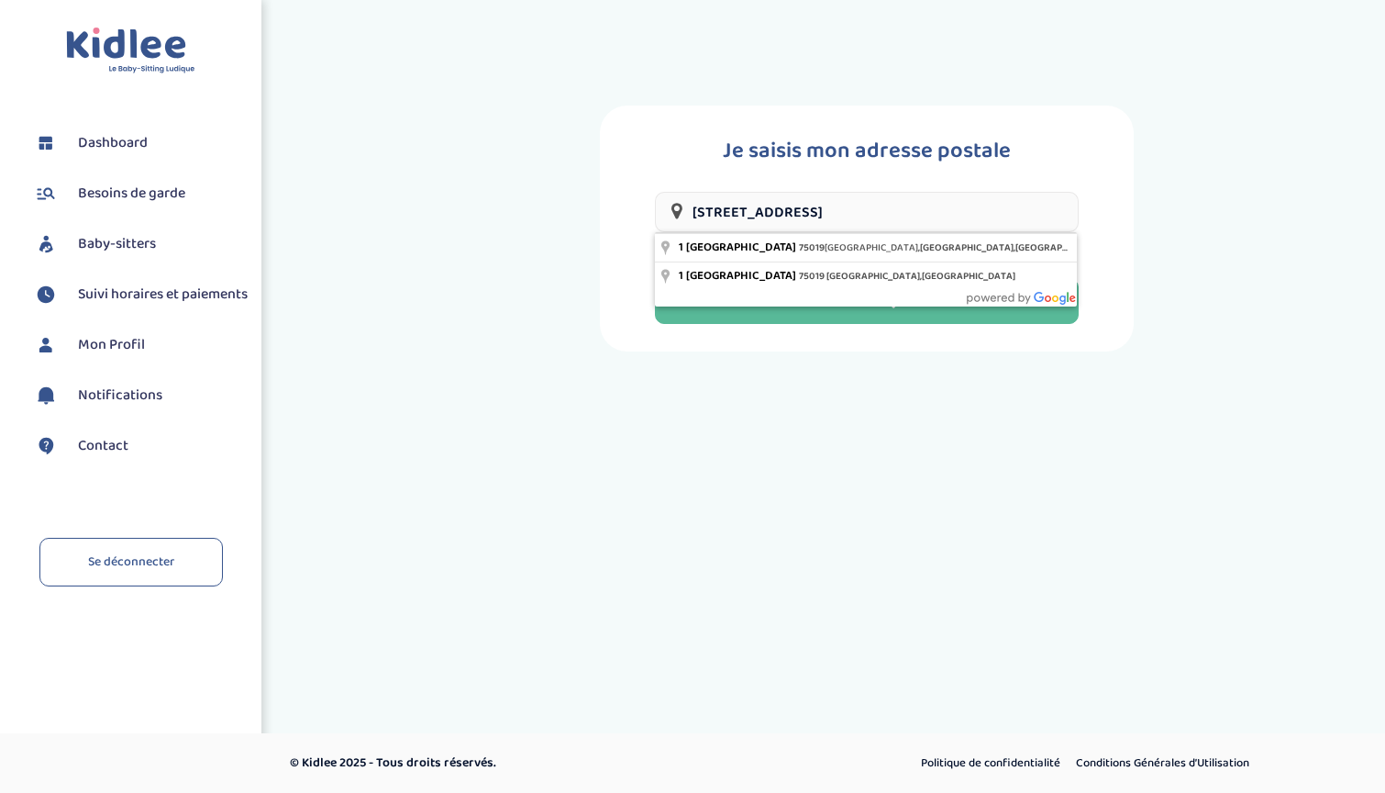
type input "1 rue du plateau 75019 Paris, France"
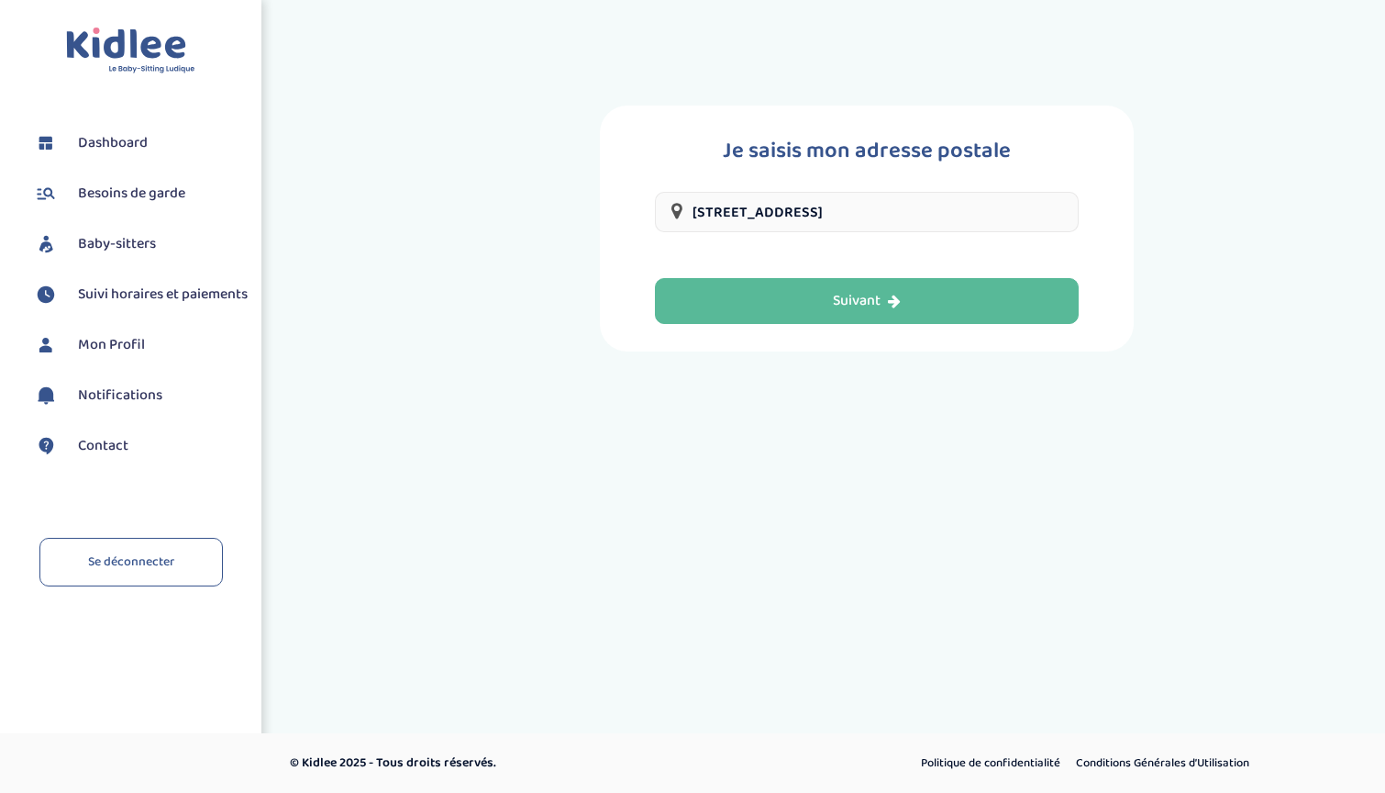
click at [524, 152] on div "Je saisis mon adresse postale 1 rue du plateau 75019 Paris, France Suivant" at bounding box center [867, 228] width 890 height 246
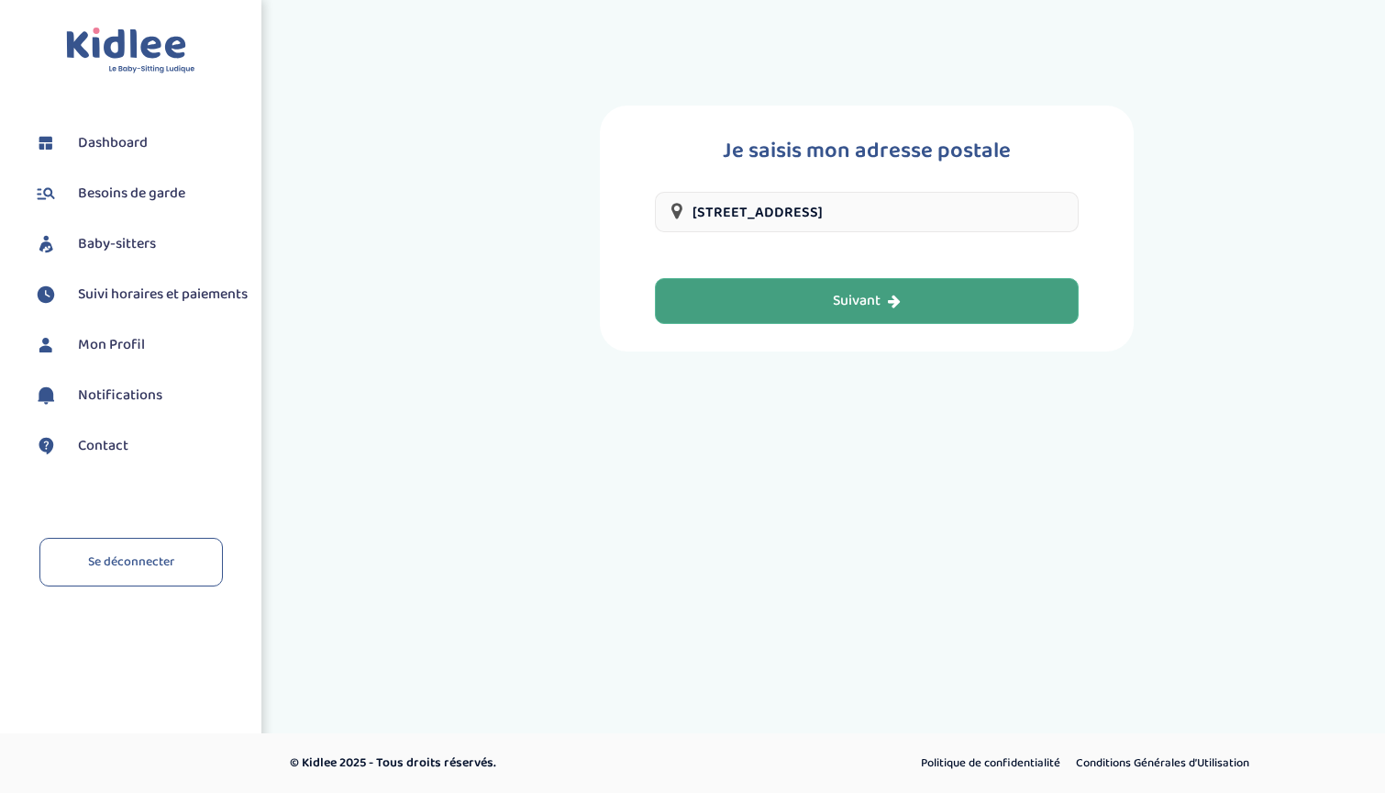
click at [816, 304] on button "Suivant" at bounding box center [867, 301] width 424 height 46
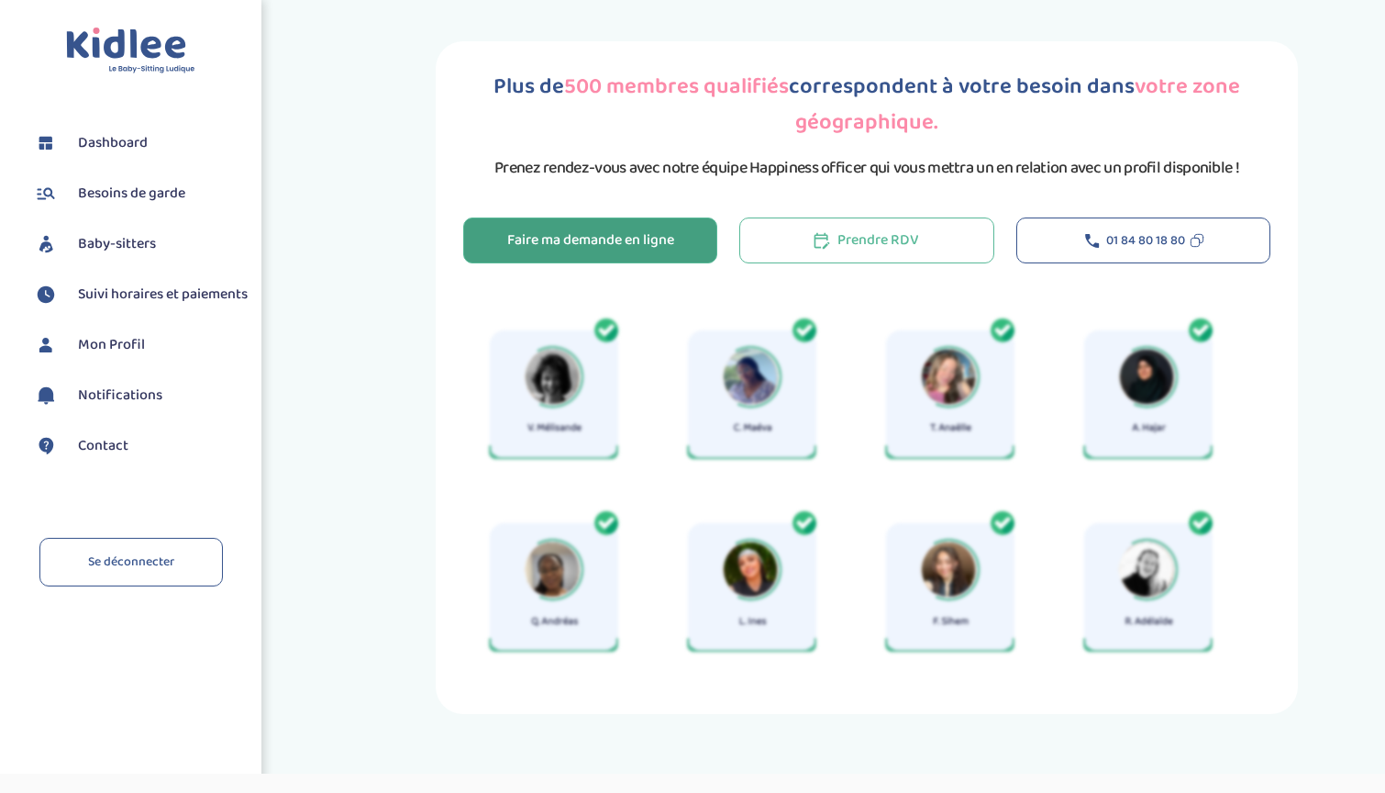
click at [541, 247] on div "Faire ma demande en ligne" at bounding box center [590, 240] width 167 height 21
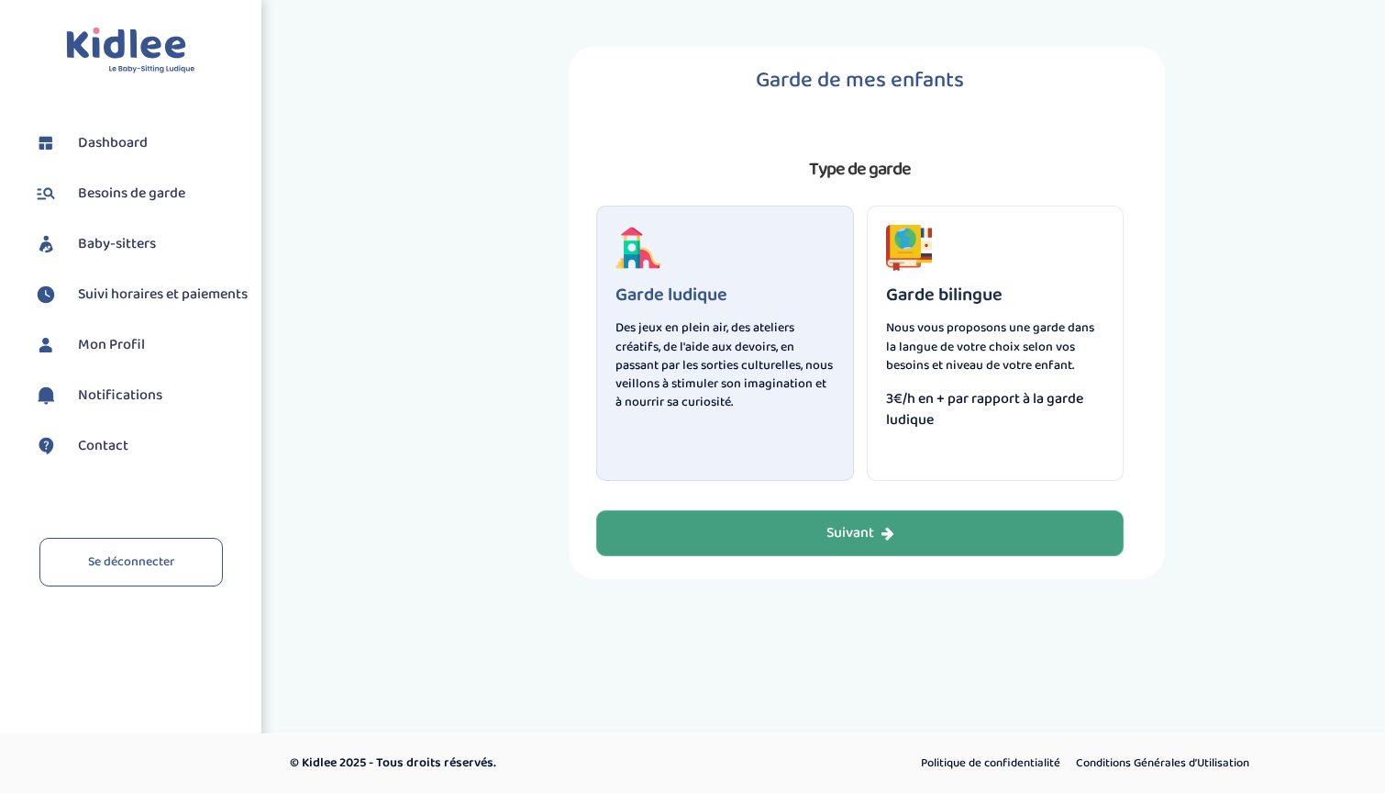
click at [913, 531] on button "Suivant" at bounding box center [859, 533] width 527 height 46
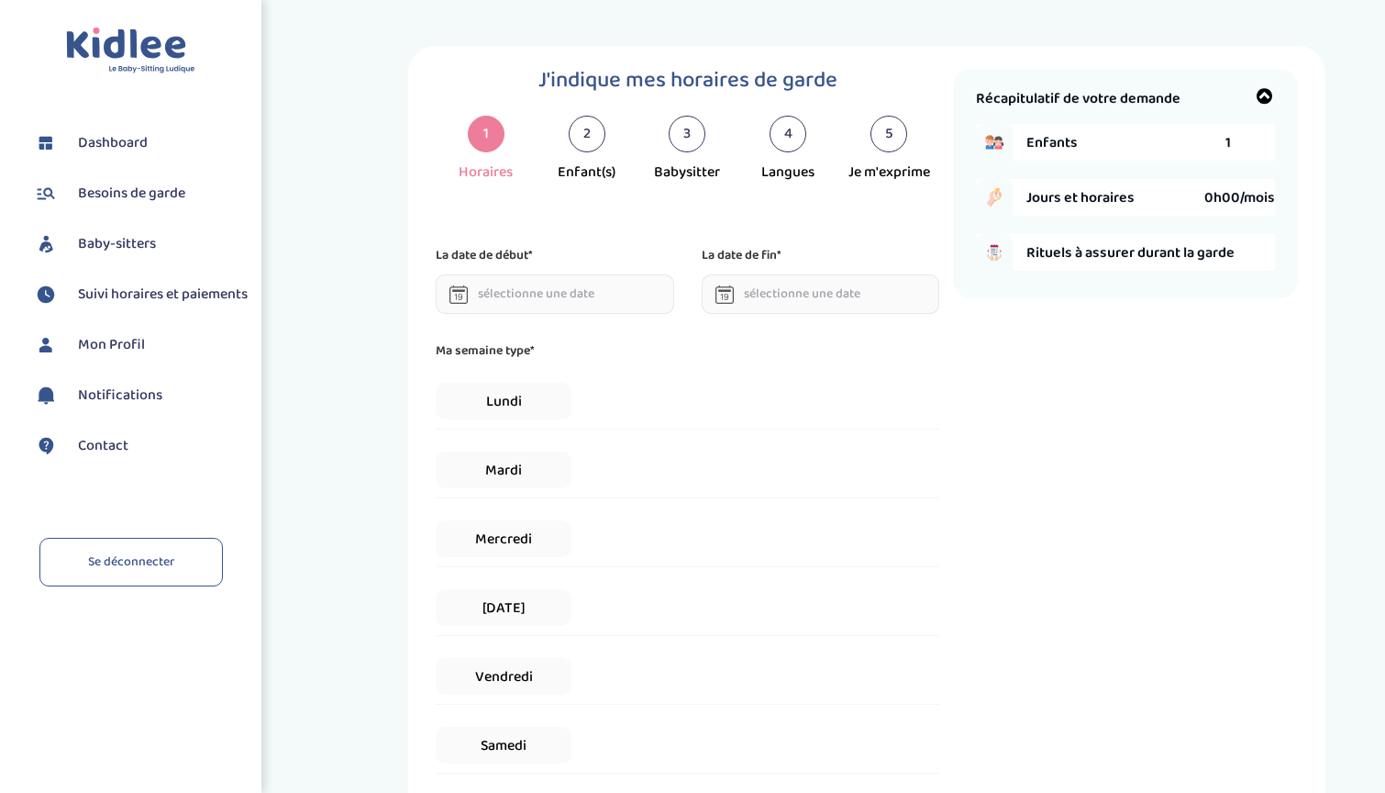
click at [503, 428] on div "Lundi" at bounding box center [688, 401] width 504 height 56
click at [503, 412] on span "Lundi" at bounding box center [504, 401] width 136 height 37
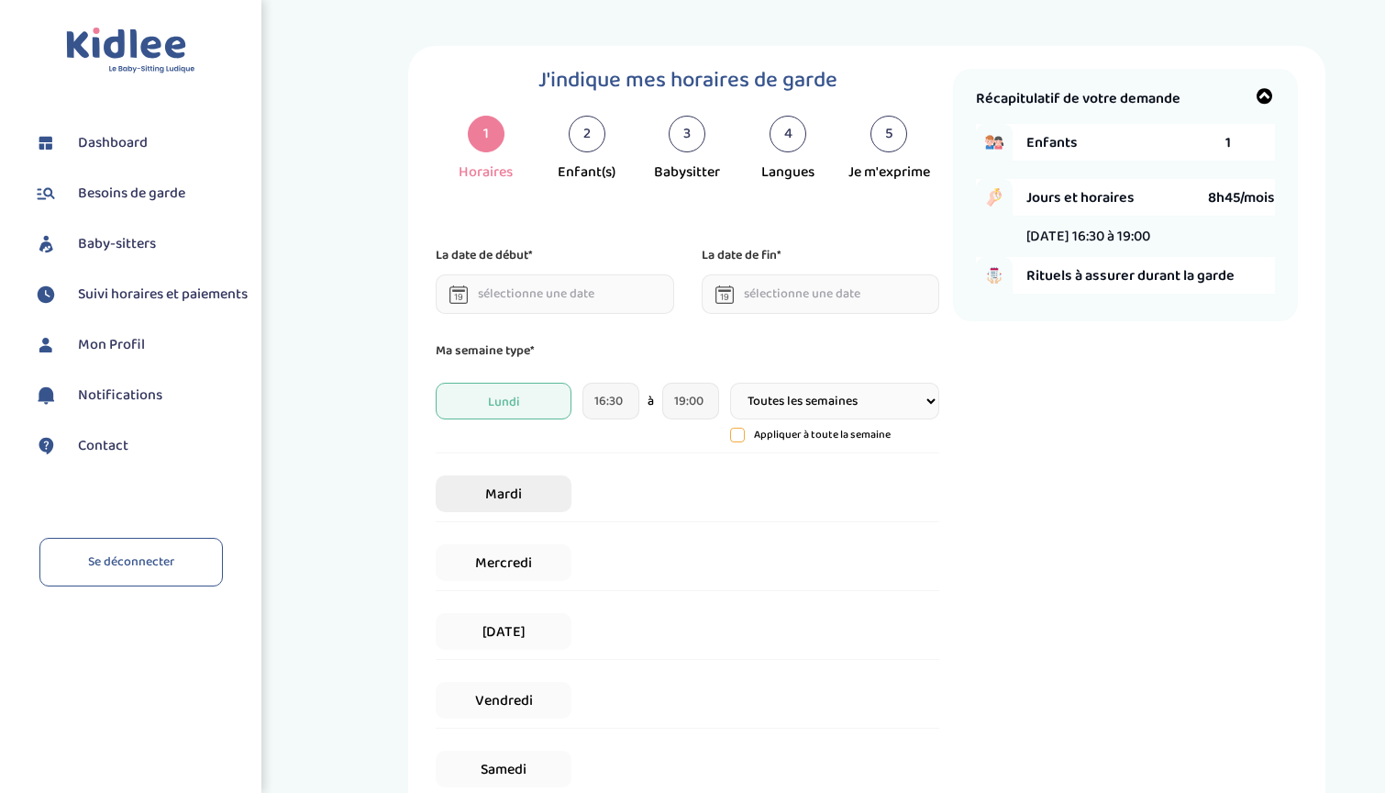
click at [502, 498] on span "Mardi" at bounding box center [504, 493] width 136 height 37
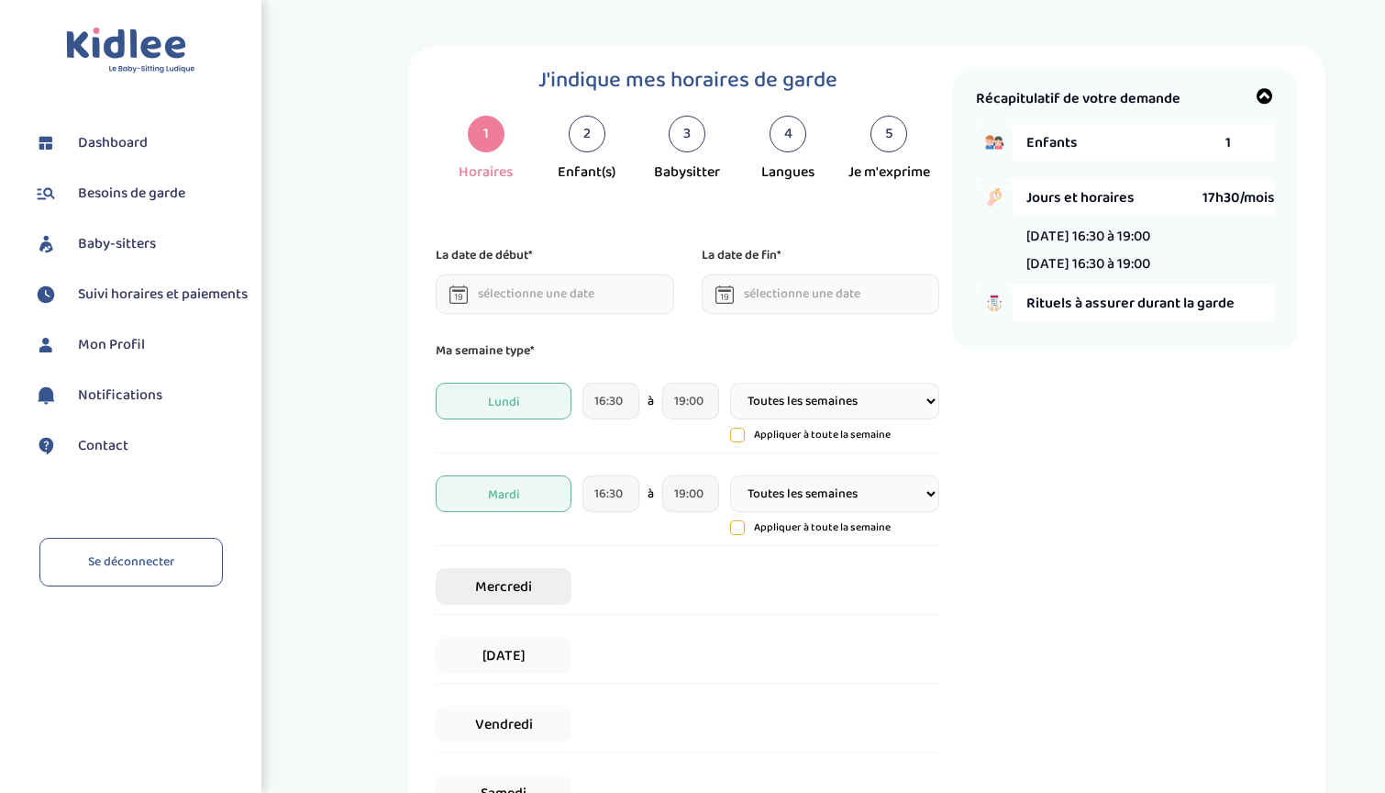
click at [528, 581] on span "Mercredi" at bounding box center [504, 586] width 136 height 37
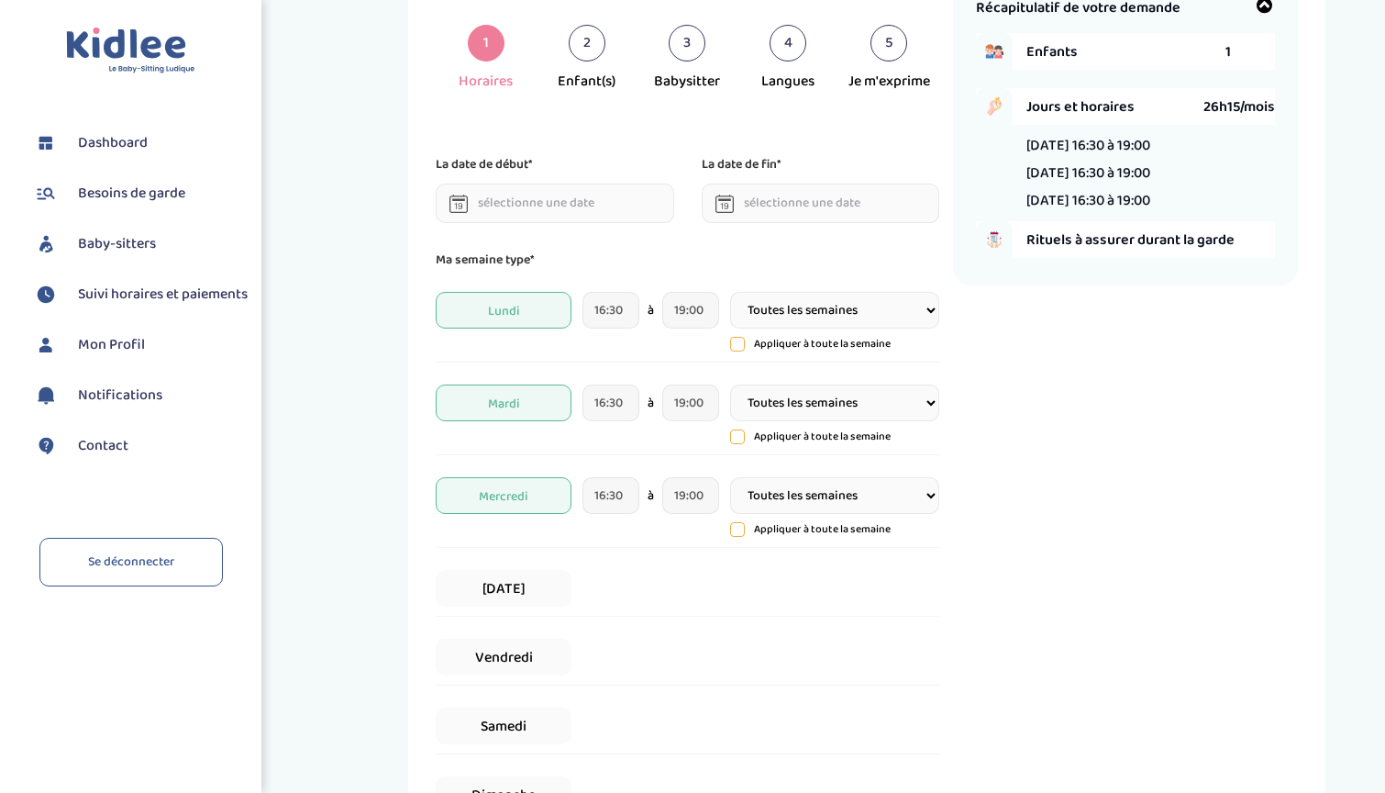
scroll to position [150, 0]
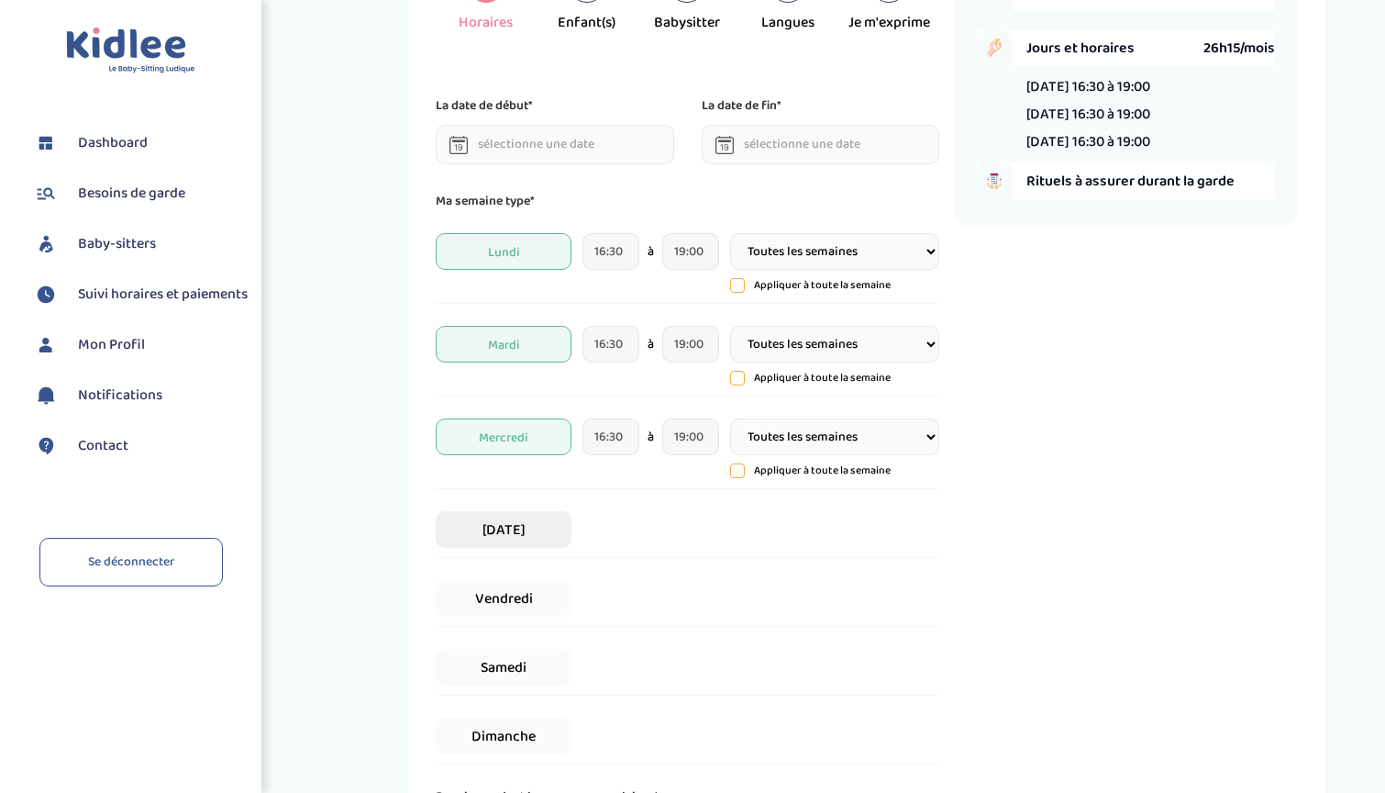
click at [520, 535] on span "[DATE]" at bounding box center [504, 529] width 136 height 37
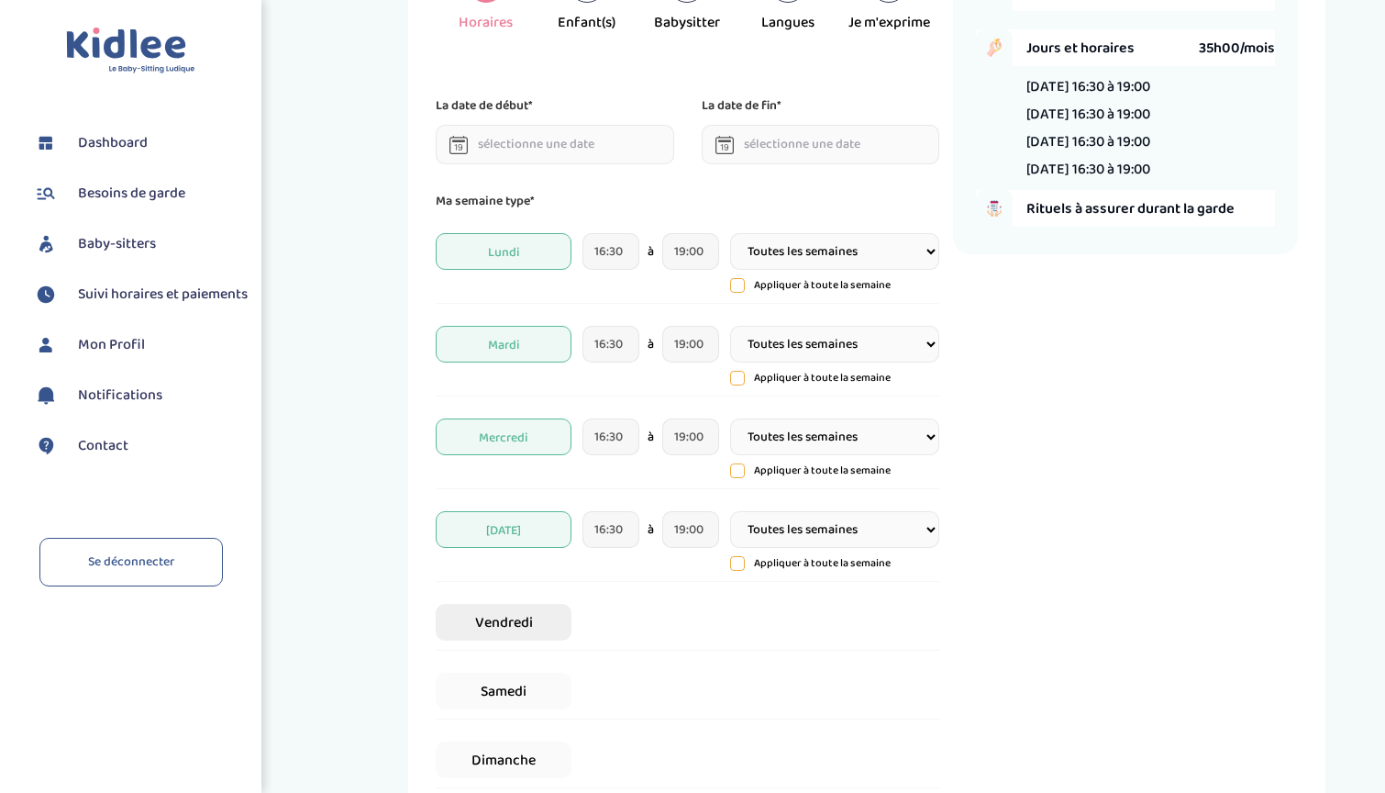
click at [516, 635] on span "Vendredi" at bounding box center [504, 622] width 136 height 37
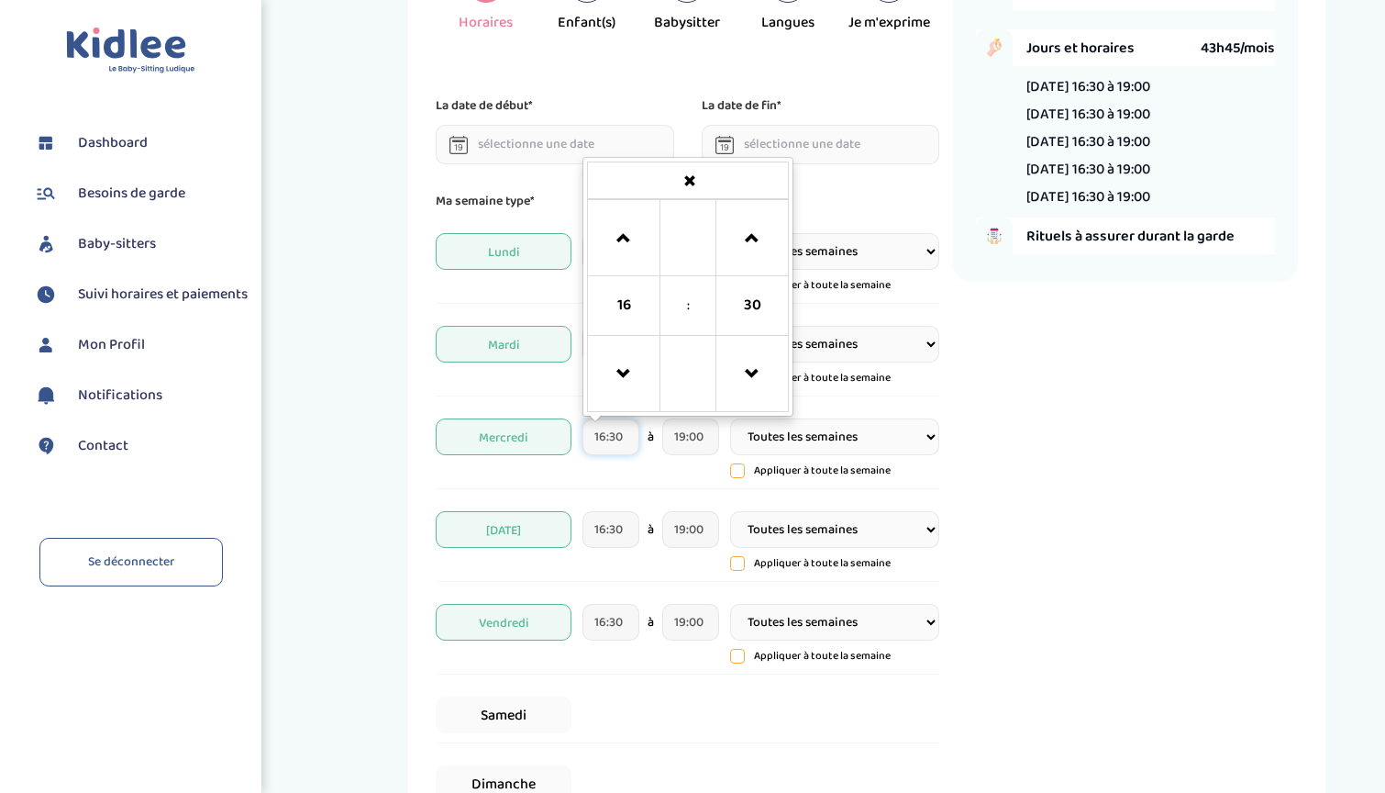
click at [625, 429] on input "16:30" at bounding box center [611, 436] width 56 height 37
click at [618, 313] on span "16" at bounding box center [624, 306] width 50 height 50
click at [705, 318] on td "14" at bounding box center [713, 324] width 50 height 35
type input "14:30"
click at [704, 436] on input "19:00" at bounding box center [690, 436] width 56 height 37
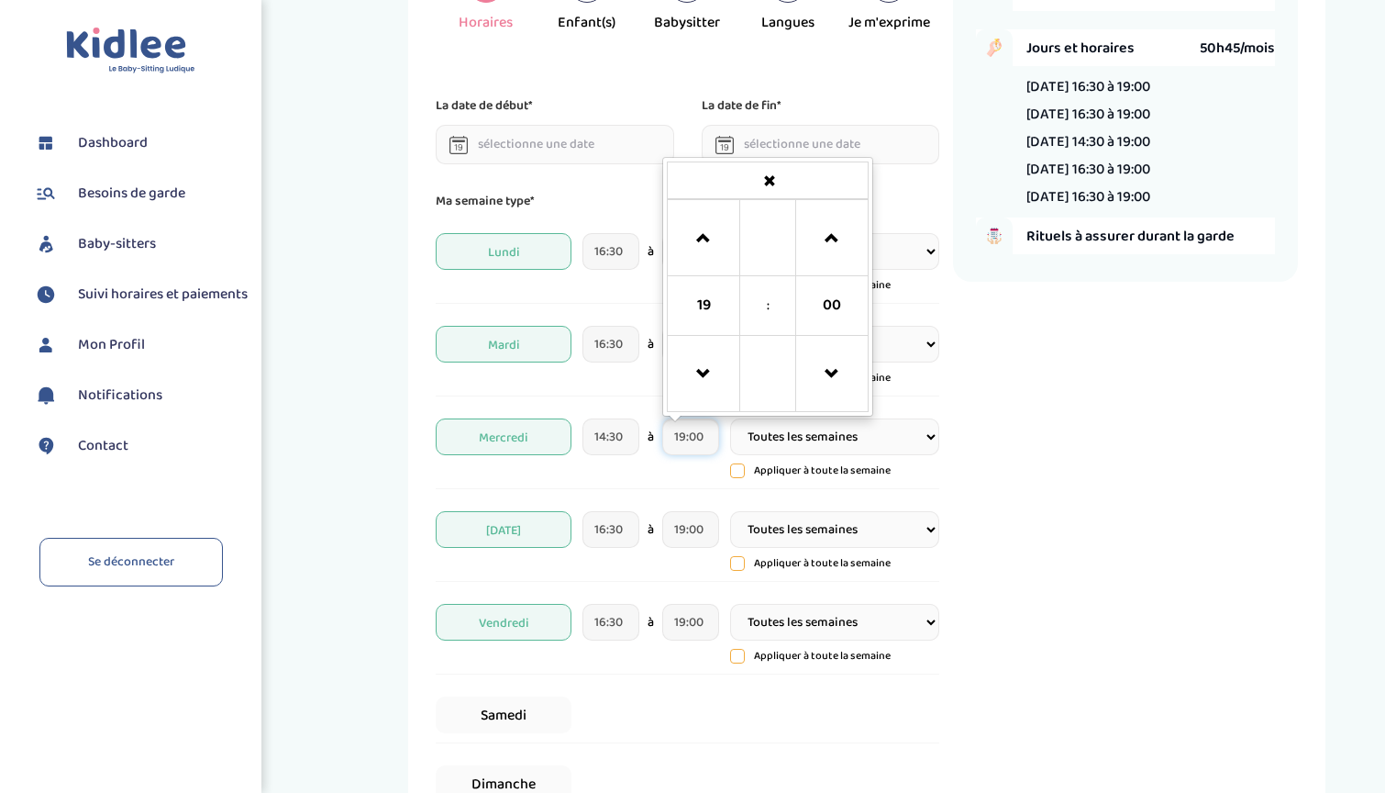
click at [689, 436] on input "19:00" at bounding box center [690, 436] width 56 height 37
click at [704, 300] on span "19" at bounding box center [704, 306] width 50 height 50
click at [684, 437] on input "19:15" at bounding box center [690, 436] width 56 height 37
click at [698, 439] on input "18:15" at bounding box center [690, 436] width 56 height 37
type input "18:30"
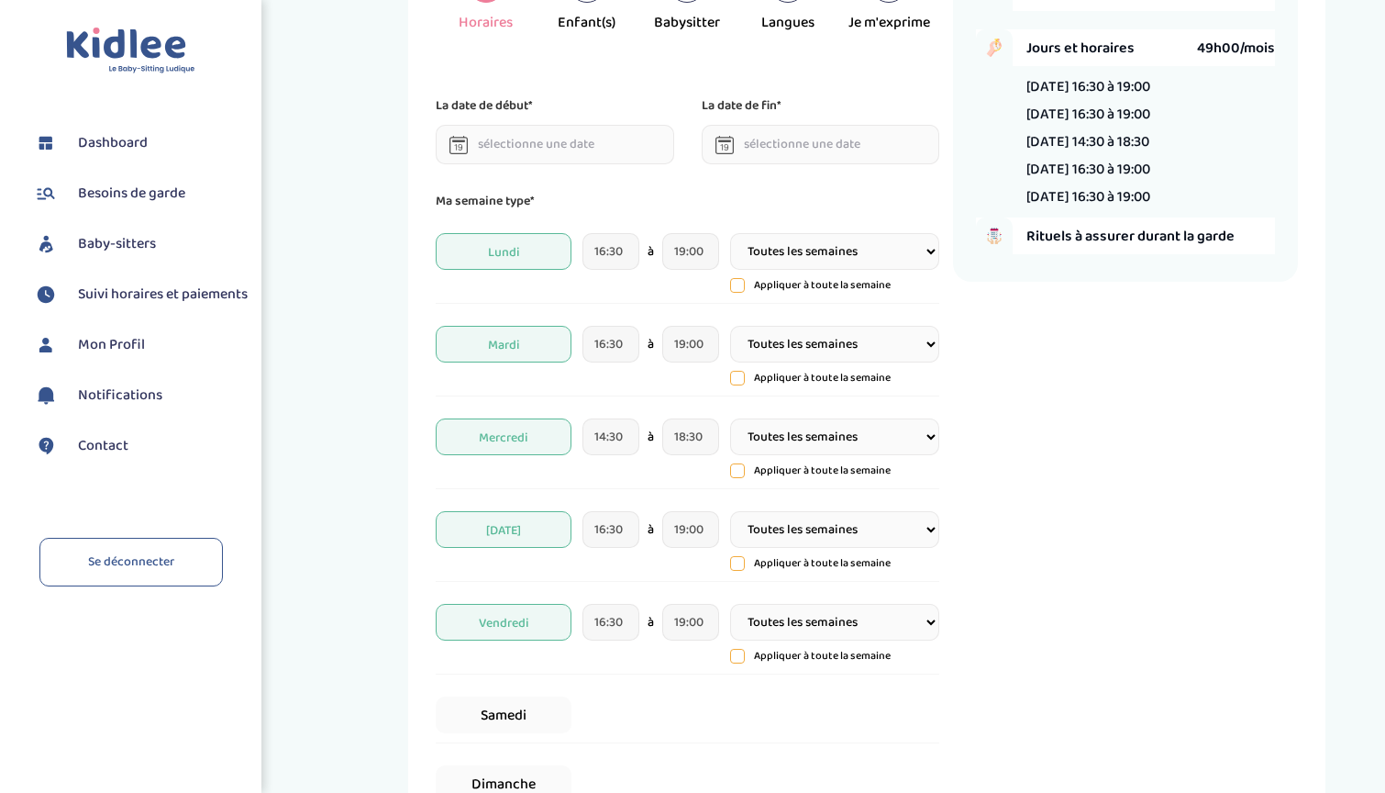
click at [370, 432] on div "J'indique mes horaires de garde 1 Horaires 2 Enfant(s) 3 Babysitter 4 Langues 5…" at bounding box center [866, 448] width 1009 height 1104
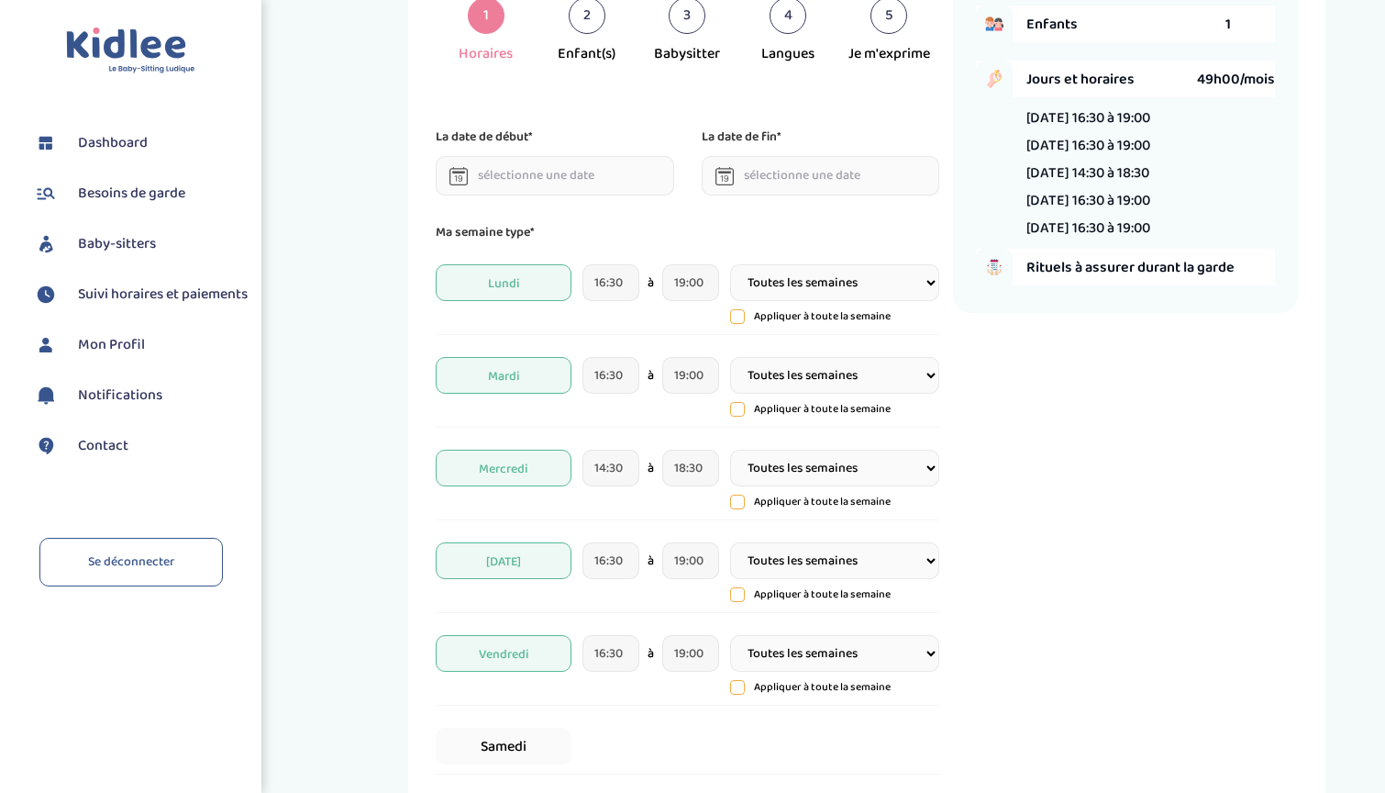
scroll to position [103, 0]
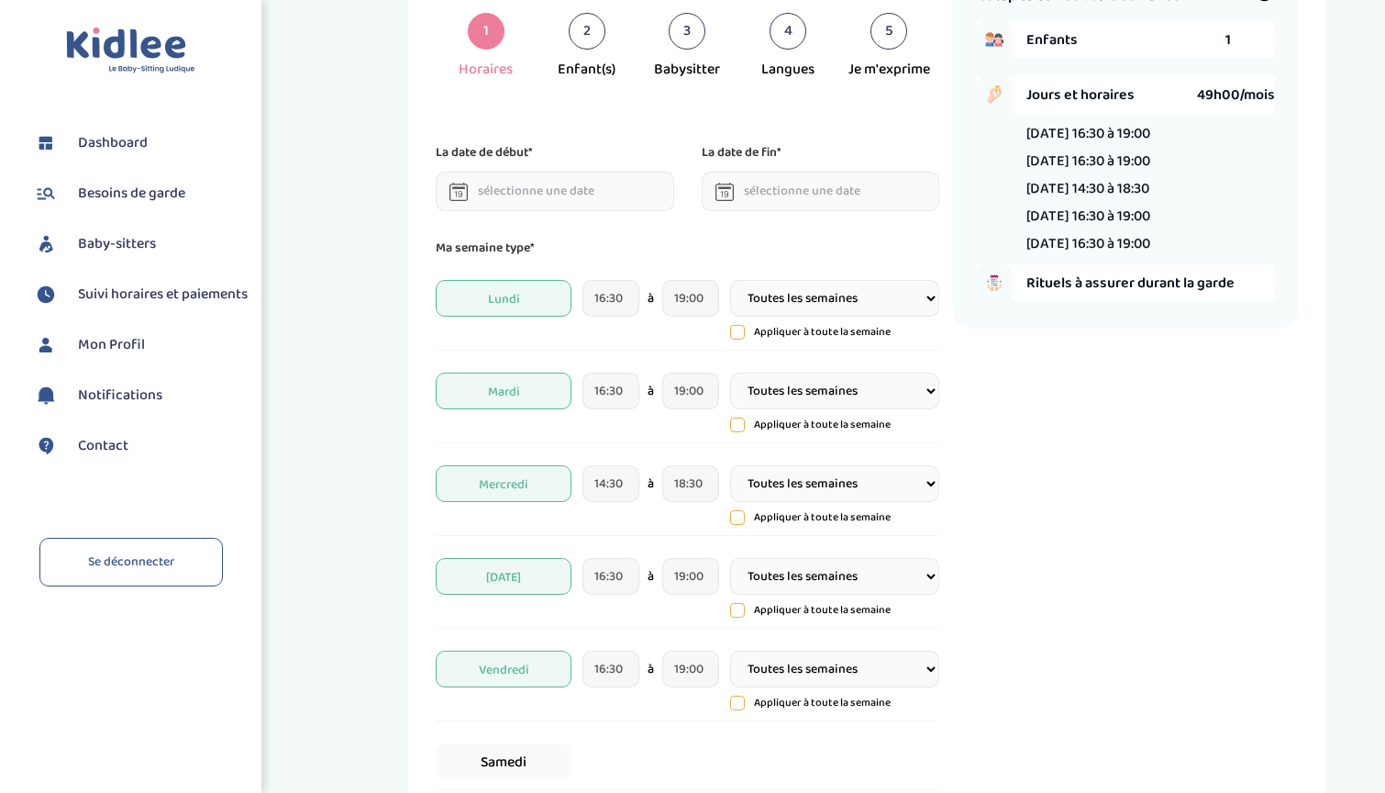
click at [579, 250] on p "Ma semaine type*" at bounding box center [688, 248] width 504 height 20
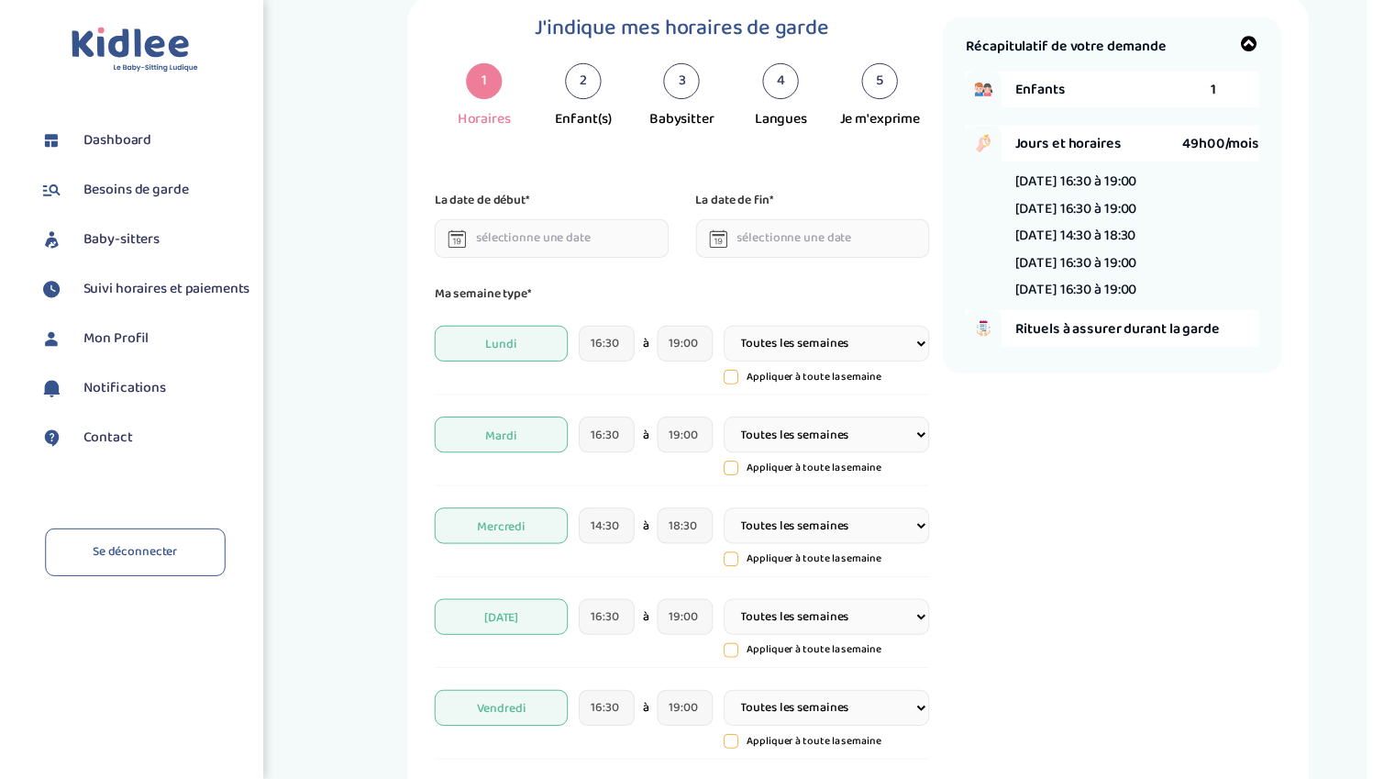
scroll to position [23, 0]
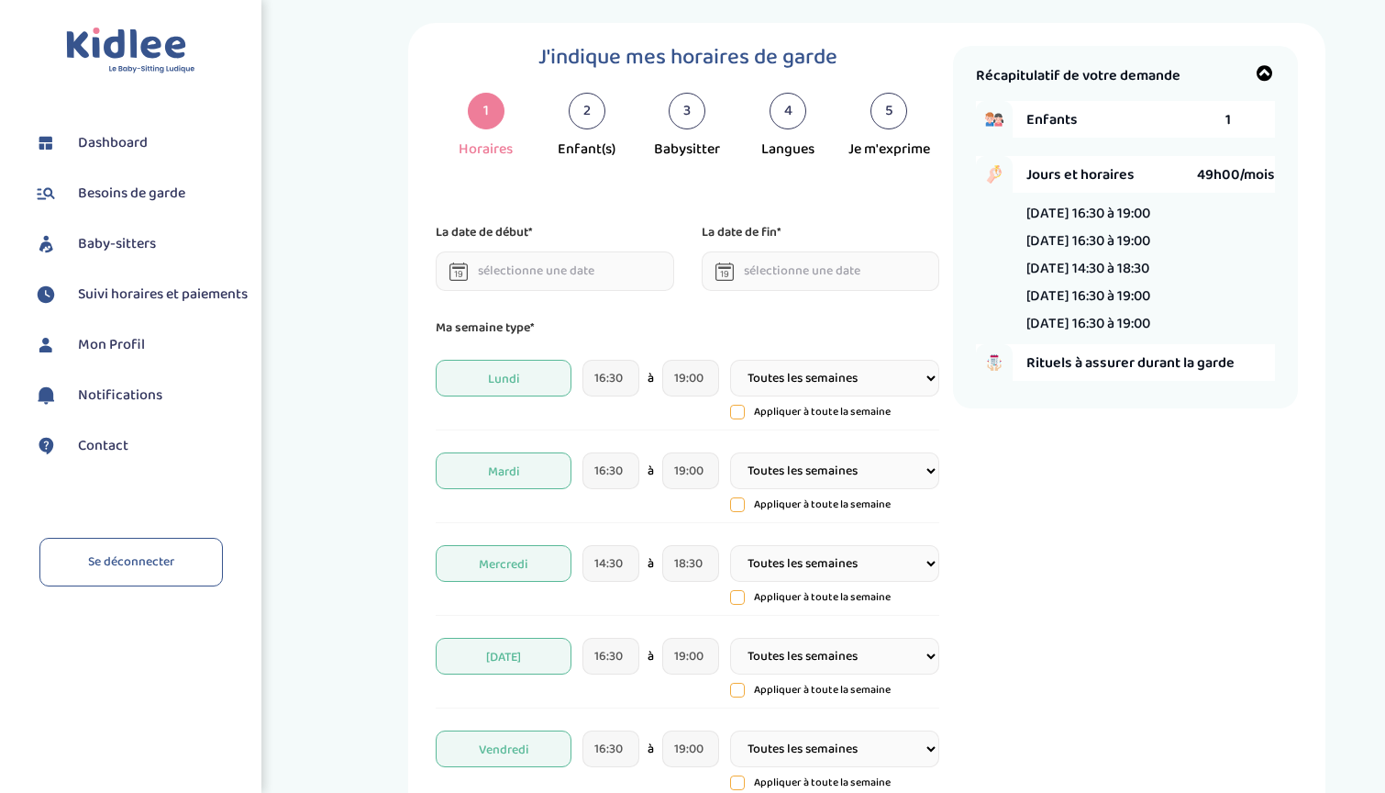
click at [570, 265] on input "text" at bounding box center [555, 270] width 239 height 39
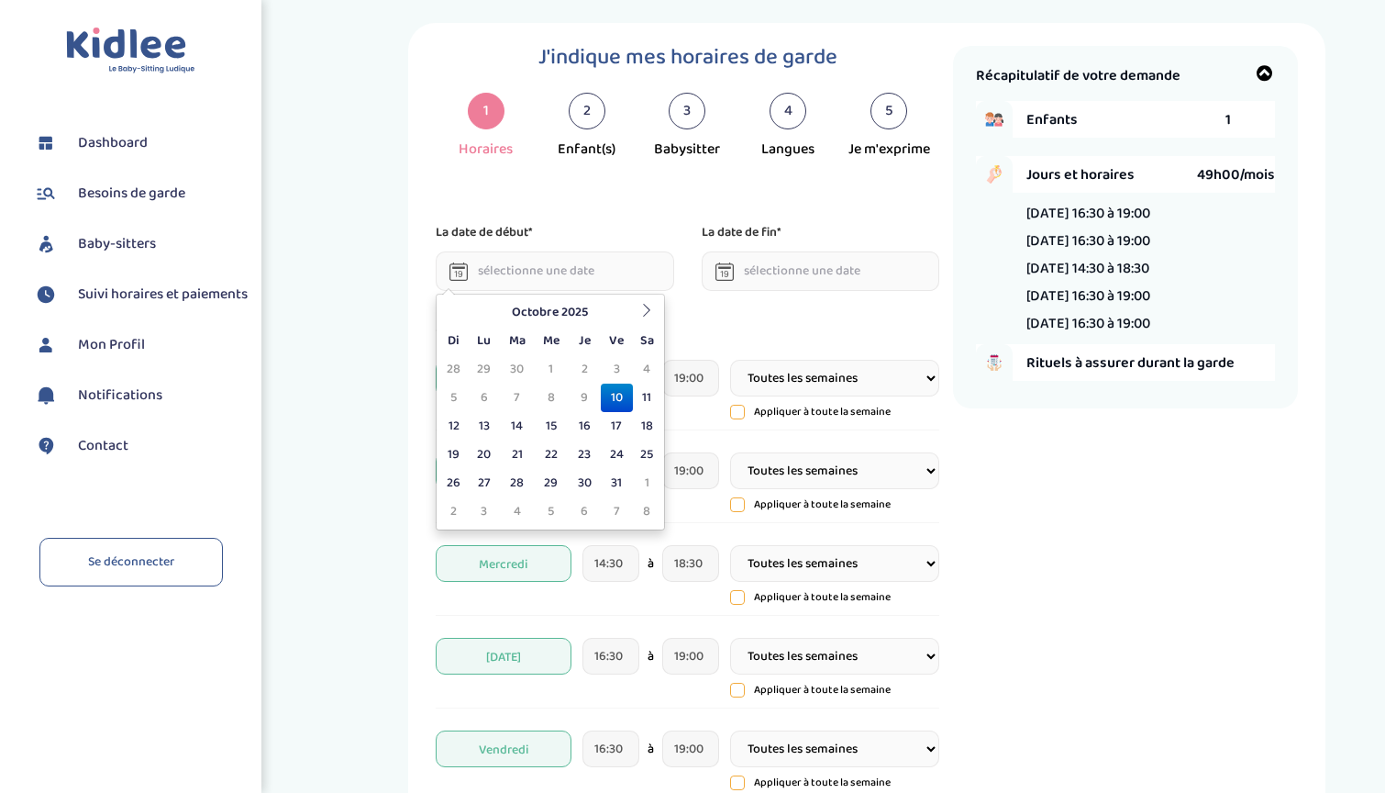
click at [363, 262] on div "J'indique mes horaires de garde 1 Horaires 2 Enfant(s) 3 Babysitter 4 Langues 5…" at bounding box center [866, 575] width 1009 height 1104
click at [530, 266] on input "text" at bounding box center [555, 270] width 239 height 39
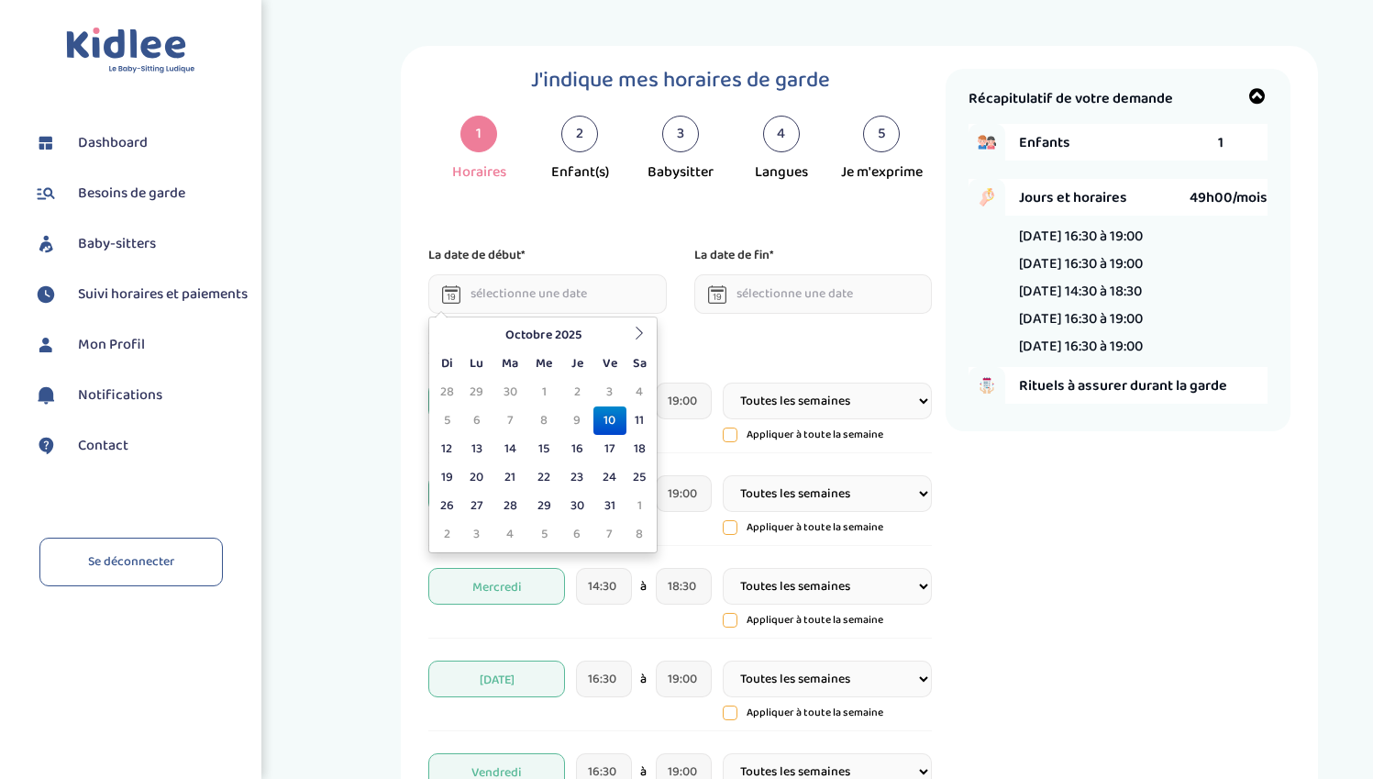
scroll to position [0, 0]
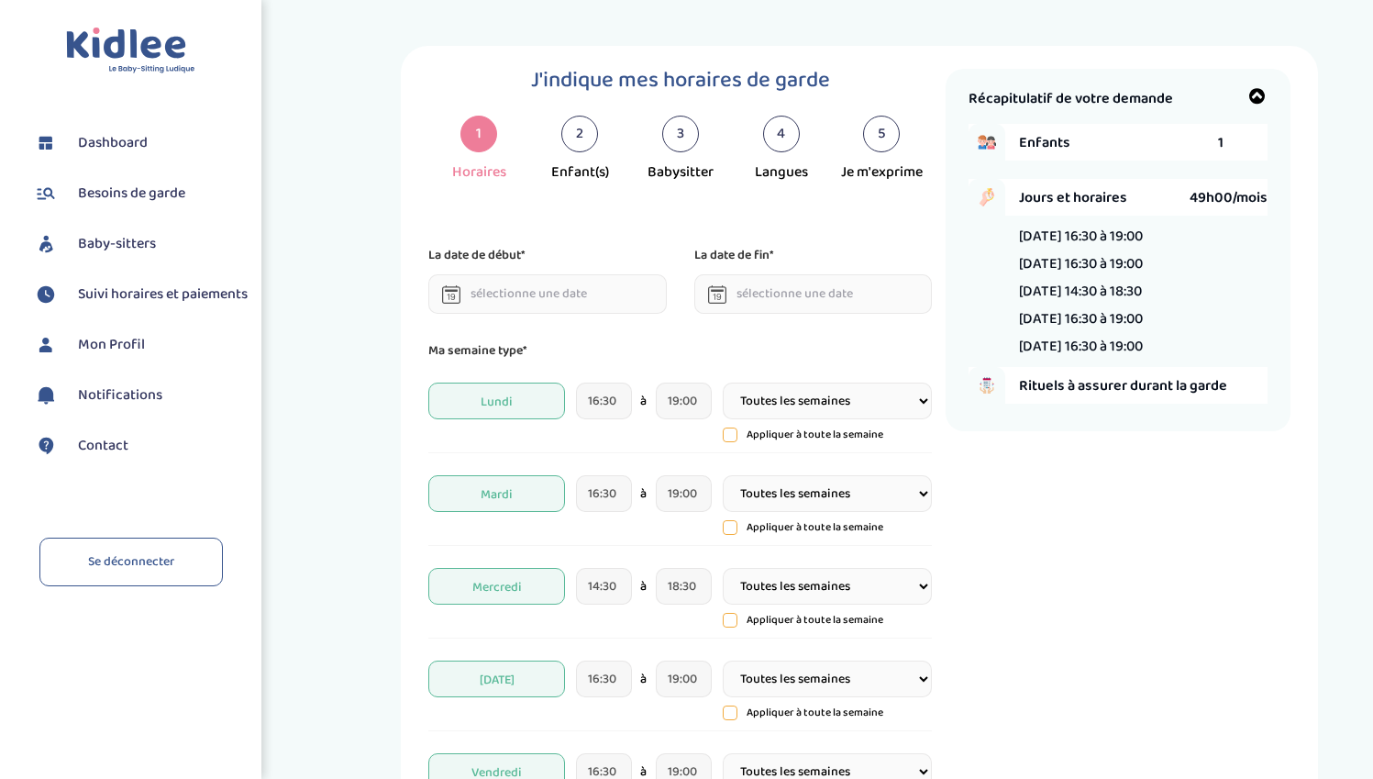
click at [356, 292] on div "J'indique mes horaires de garde 1 Horaires 2 Enfant(s) 3 Babysitter 4 Langues 5…" at bounding box center [860, 598] width 1026 height 1104
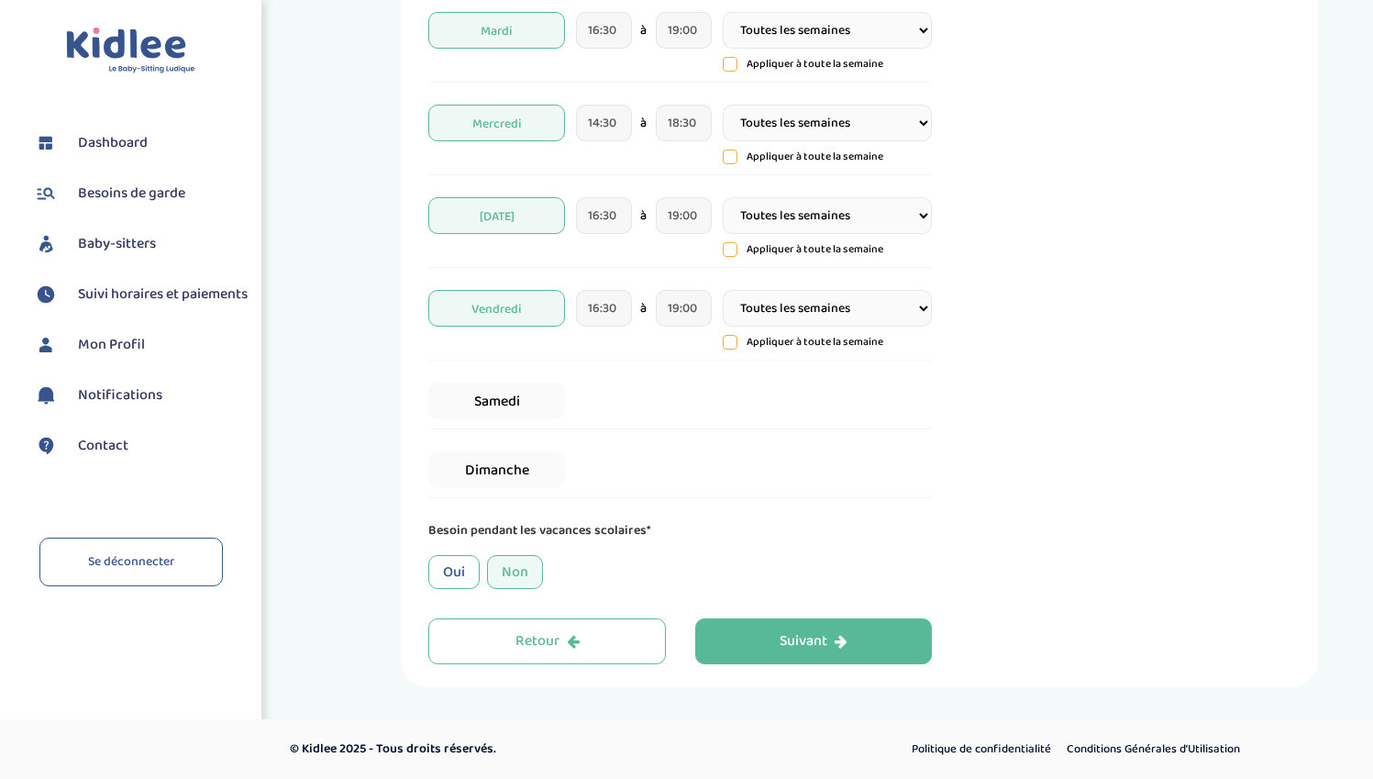
scroll to position [464, 0]
